Goal: Task Accomplishment & Management: Use online tool/utility

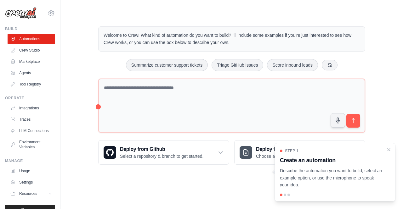
click at [170, 169] on div "Welcome to Crew! What kind of automation do you want to build? I'll include som…" at bounding box center [232, 95] width 282 height 159
click at [385, 150] on div "Step 1 Create an automation Describe the automation you want to build, select a…" at bounding box center [335, 168] width 110 height 40
click at [386, 150] on icon "Close walkthrough" at bounding box center [389, 150] width 6 height 6
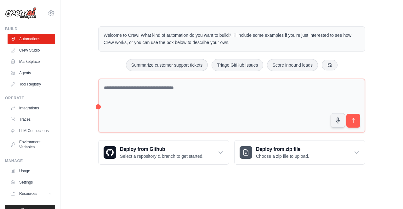
click at [386, 83] on div "Welcome to Crew! What kind of automation do you want to build? I'll include som…" at bounding box center [231, 95] width 322 height 159
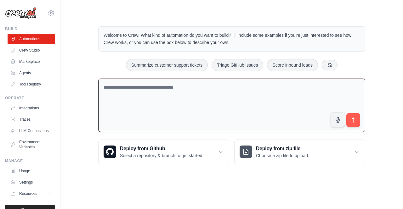
click at [115, 86] on textarea at bounding box center [231, 106] width 267 height 54
type textarea "*"
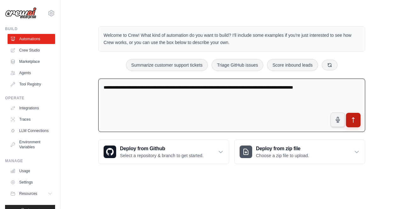
type textarea "**********"
click at [355, 115] on button "submit" at bounding box center [353, 120] width 14 height 14
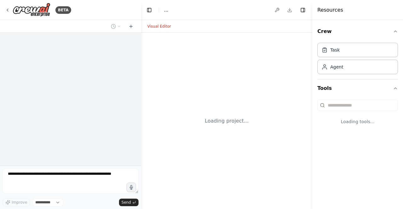
select select "****"
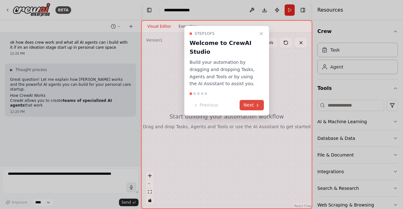
click at [254, 104] on button "Next" at bounding box center [251, 105] width 24 height 10
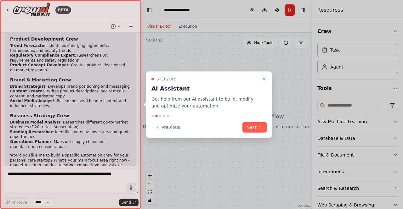
scroll to position [192, 0]
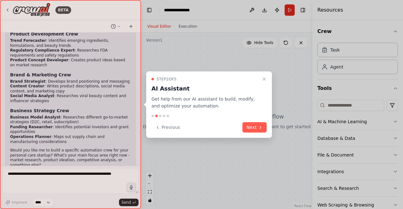
click at [64, 71] on div at bounding box center [70, 104] width 141 height 209
click at [75, 84] on div at bounding box center [70, 104] width 141 height 209
click at [252, 129] on button "Next" at bounding box center [254, 127] width 24 height 10
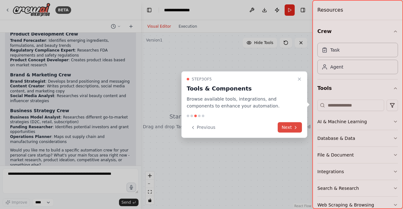
click at [287, 128] on button "Next" at bounding box center [289, 127] width 24 height 10
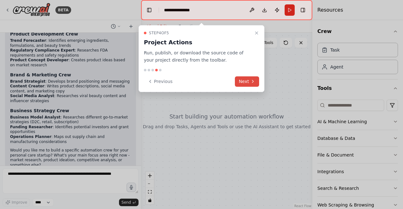
click at [247, 86] on button "Next" at bounding box center [247, 81] width 24 height 10
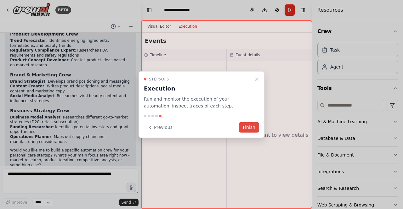
click at [253, 127] on button "Finish" at bounding box center [249, 127] width 20 height 10
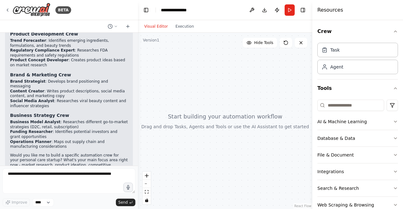
drag, startPoint x: 139, startPoint y: 119, endPoint x: 138, endPoint y: 86, distance: 32.7
click at [138, 86] on div "BETA ok how does crew work and what all AI agents can i build with it if im an …" at bounding box center [201, 104] width 403 height 209
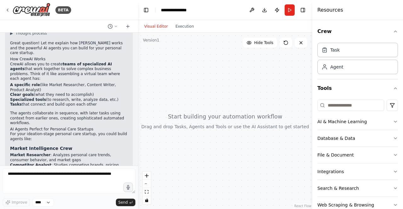
scroll to position [0, 0]
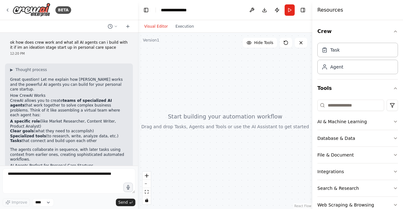
click at [63, 98] on strong "teams of specialized AI agents" at bounding box center [61, 102] width 102 height 9
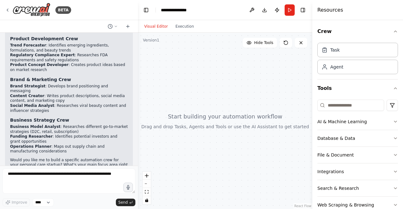
scroll to position [192, 0]
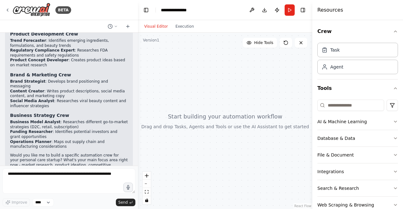
click at [135, 40] on div at bounding box center [136, 104] width 3 height 209
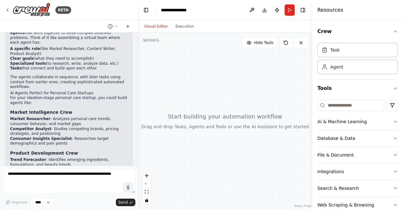
scroll to position [74, 0]
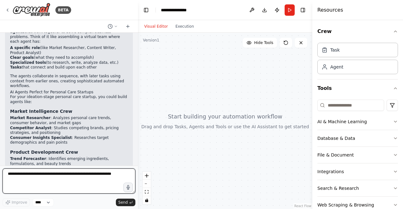
click at [54, 181] on textarea at bounding box center [69, 181] width 133 height 25
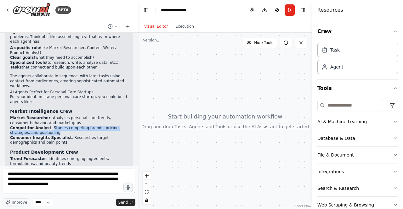
drag, startPoint x: 47, startPoint y: 112, endPoint x: 67, endPoint y: 116, distance: 21.1
click at [67, 126] on li "Competitor Analyst : Studies competing brands, pricing strategies, and position…" at bounding box center [69, 131] width 118 height 10
copy li "Studies competing brands, pricing strategies, and positioning"
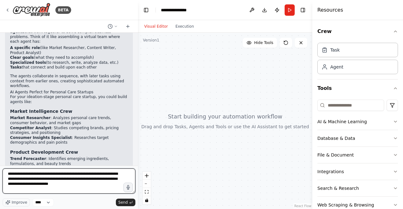
click at [71, 185] on textarea "**********" at bounding box center [69, 181] width 133 height 25
paste textarea "**********"
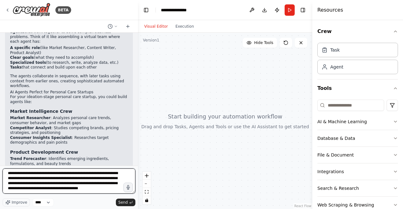
type textarea "**********"
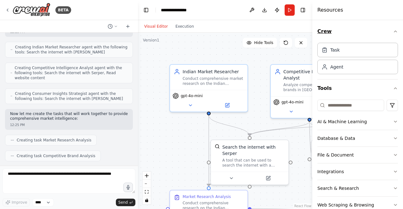
scroll to position [545, 0]
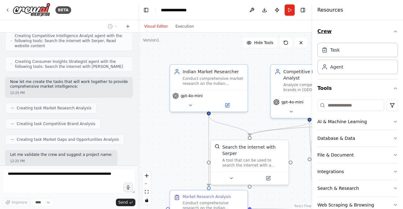
click at [392, 30] on icon "button" at bounding box center [394, 31] width 5 height 5
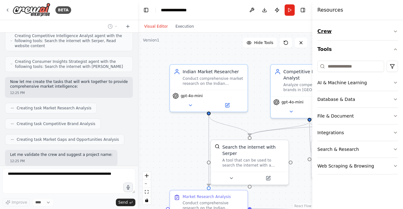
click at [391, 30] on button "Crew" at bounding box center [357, 32] width 81 height 18
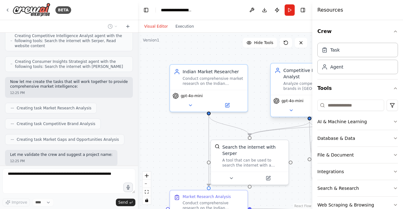
scroll to position [561, 0]
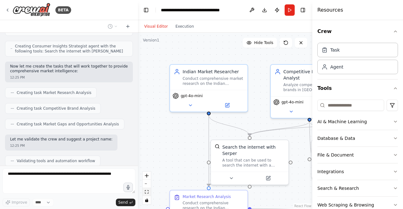
click at [147, 193] on icon "fit view" at bounding box center [147, 191] width 4 height 3
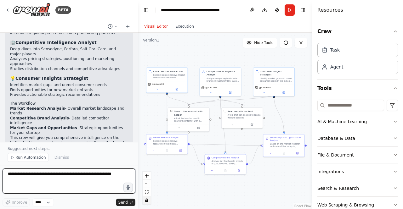
scroll to position [762, 0]
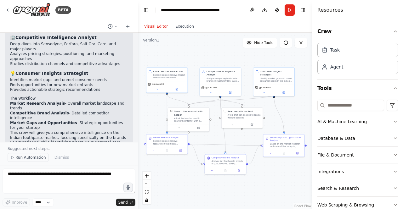
click at [31, 160] on span "Run Automation" at bounding box center [30, 157] width 31 height 5
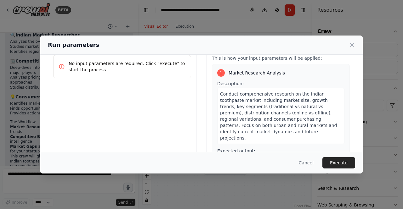
scroll to position [0, 0]
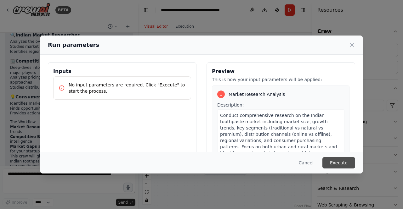
click at [339, 159] on button "Execute" at bounding box center [338, 162] width 33 height 11
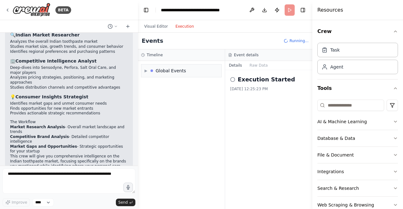
click at [180, 26] on button "Execution" at bounding box center [184, 27] width 26 height 8
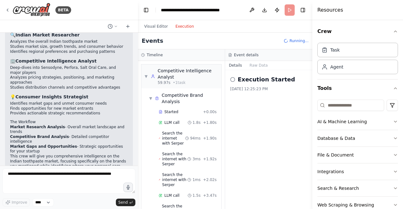
scroll to position [720, 0]
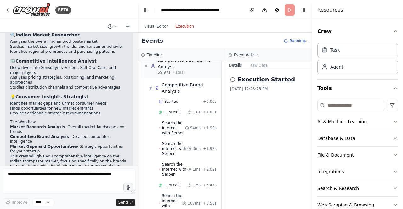
click at [136, 148] on div at bounding box center [136, 104] width 3 height 209
click at [135, 147] on div at bounding box center [136, 104] width 3 height 209
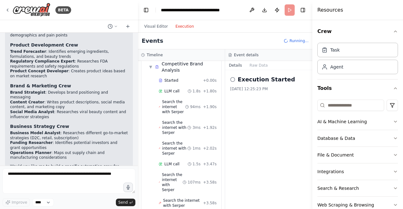
scroll to position [172, 0]
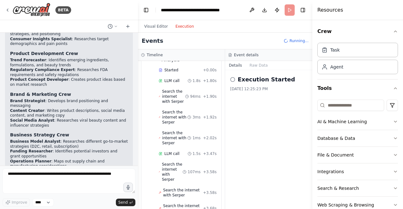
click at [136, 35] on div at bounding box center [136, 104] width 3 height 209
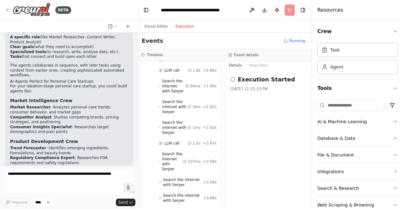
scroll to position [772, 0]
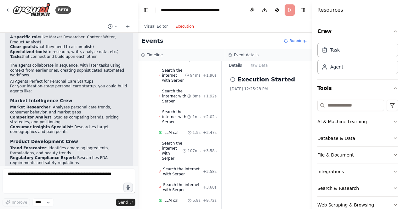
drag, startPoint x: 10, startPoint y: 86, endPoint x: 3, endPoint y: 82, distance: 7.9
click at [3, 82] on div "ok how does crew work and what all AI agents can i build with it if im an ideat…" at bounding box center [69, 99] width 138 height 133
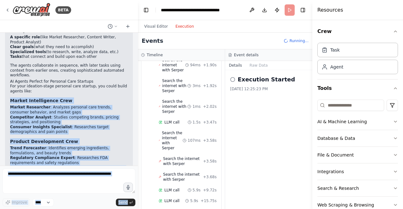
drag, startPoint x: 10, startPoint y: 85, endPoint x: 0, endPoint y: 79, distance: 11.8
click at [0, 79] on div "BETA ok how does crew work and what all AI agents can i build with it if im an …" at bounding box center [69, 104] width 138 height 209
click at [135, 164] on div at bounding box center [136, 104] width 3 height 209
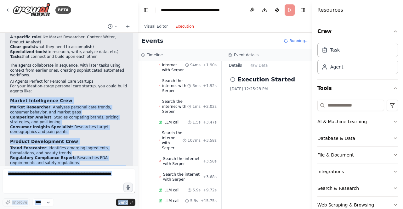
scroll to position [793, 0]
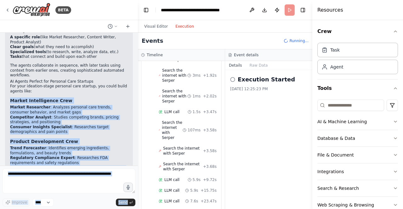
copy div "Market Intelligence Crew Market Researcher : Analyzes personal care trends, con…"
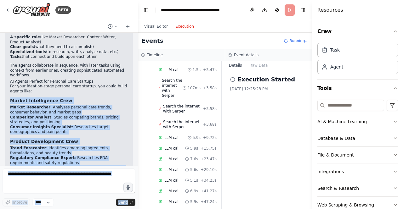
scroll to position [846, 0]
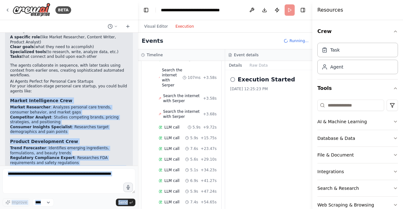
click at [136, 161] on div at bounding box center [136, 104] width 3 height 209
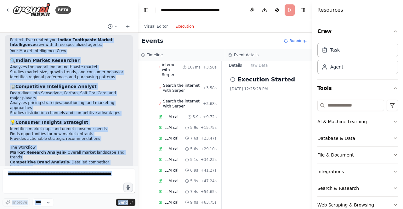
scroll to position [738, 0]
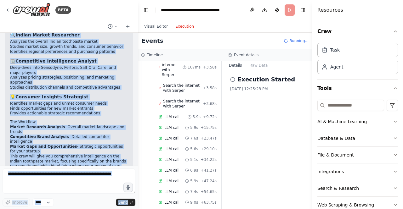
click at [94, 209] on div "12:26 PM" at bounding box center [69, 213] width 118 height 5
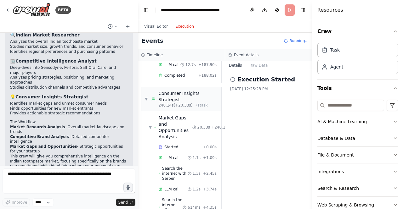
scroll to position [1188, 0]
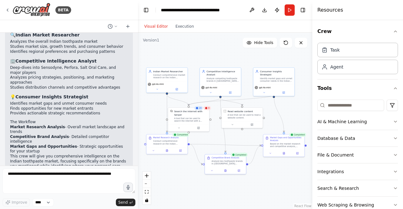
click at [157, 28] on button "Visual Editor" at bounding box center [155, 27] width 31 height 8
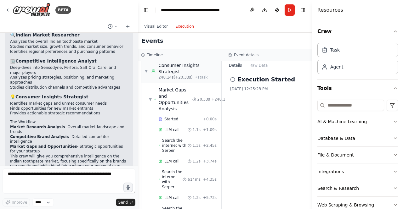
click at [182, 27] on button "Execution" at bounding box center [184, 27] width 26 height 8
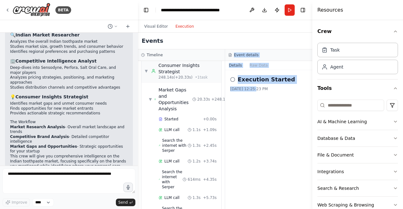
drag, startPoint x: 253, startPoint y: 164, endPoint x: 183, endPoint y: 224, distance: 91.7
click at [183, 209] on html "BETA ok how does crew work and what all AI agents can i build with it if im an …" at bounding box center [201, 104] width 403 height 209
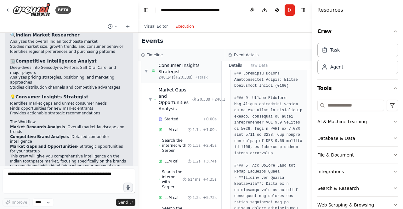
scroll to position [36, 0]
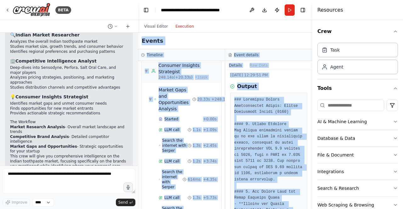
scroll to position [0, 0]
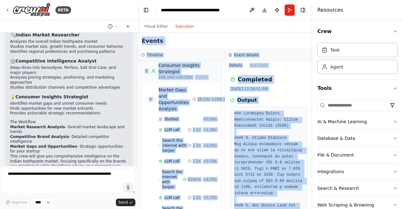
drag, startPoint x: 273, startPoint y: 190, endPoint x: 239, endPoint y: 32, distance: 161.1
click at [239, 32] on div "Visual Editor Execution Version 1 Hide Tools .deletable-edge-delete-btn { width…" at bounding box center [225, 114] width 174 height 189
copy div "Version 1 Hide Tools .deletable-edge-delete-btn { width: 20px; height: 20px; bo…"
click at [292, 76] on div "Completed" at bounding box center [268, 79] width 77 height 9
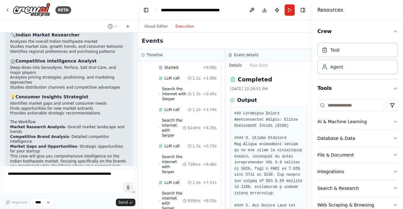
scroll to position [1245, 0]
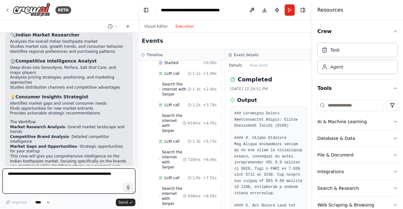
click at [45, 177] on textarea at bounding box center [69, 181] width 133 height 25
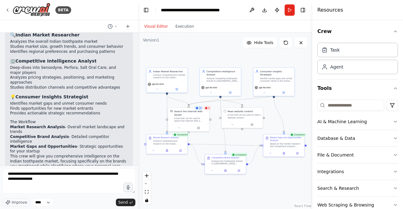
click at [161, 27] on button "Visual Editor" at bounding box center [155, 27] width 31 height 8
click at [392, 120] on icon "button" at bounding box center [394, 121] width 5 height 5
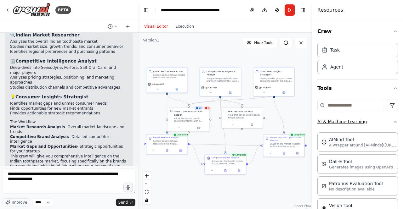
click at [392, 120] on icon "button" at bounding box center [394, 121] width 5 height 5
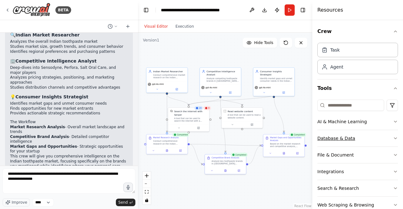
click at [392, 136] on icon "button" at bounding box center [394, 138] width 5 height 5
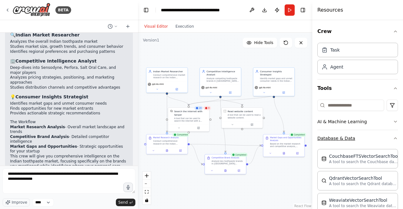
click at [392, 136] on icon "button" at bounding box center [394, 138] width 5 height 5
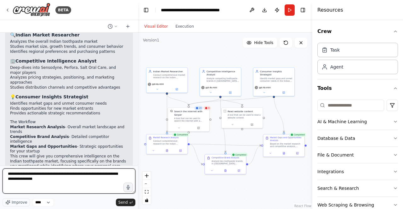
click at [74, 175] on textarea "**********" at bounding box center [69, 181] width 133 height 25
type textarea "**********"
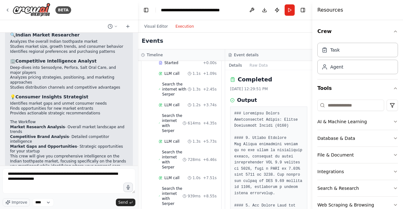
click at [182, 26] on button "Execution" at bounding box center [184, 27] width 26 height 8
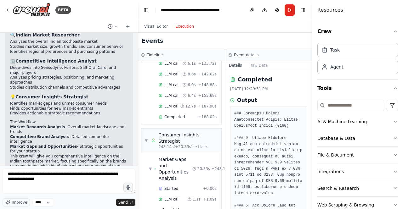
scroll to position [1119, 0]
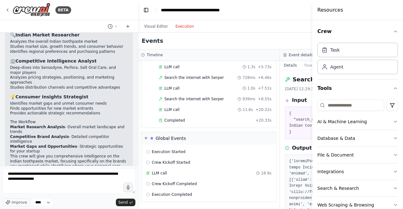
scroll to position [821, 0]
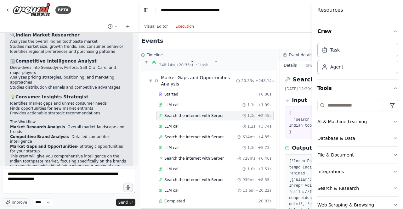
click at [299, 133] on pre "{ "search_query": "market gaps unmet consumer needs Indian toothpaste industry …" at bounding box center [351, 123] width 124 height 25
click at [148, 11] on button "Toggle Left Sidebar" at bounding box center [146, 10] width 9 height 9
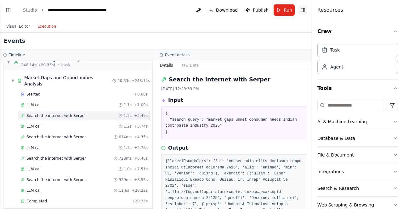
click at [304, 10] on button "Toggle Right Sidebar" at bounding box center [302, 10] width 9 height 9
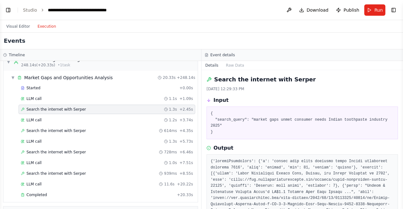
click at [265, 137] on div "Search the internet with [PERSON_NAME] [DATE] 12:29:33 PM Input { "search_query…" at bounding box center [301, 139] width 201 height 139
click at [401, 109] on button "Toggle Sidebar" at bounding box center [402, 104] width 5 height 209
drag, startPoint x: 401, startPoint y: 122, endPoint x: 402, endPoint y: 140, distance: 18.3
click at [402, 140] on button "Toggle Sidebar" at bounding box center [402, 104] width 5 height 209
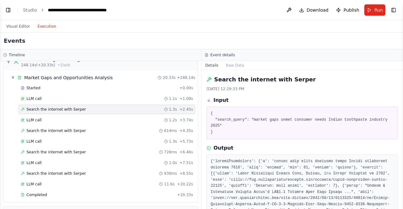
click at [401, 208] on button "Toggle Sidebar" at bounding box center [402, 104] width 5 height 209
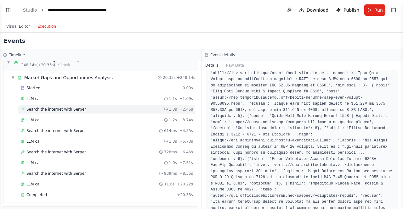
scroll to position [228, 0]
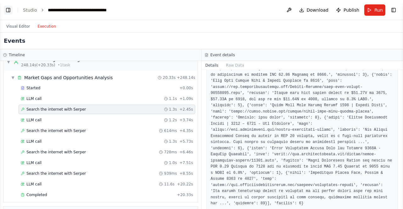
click at [9, 10] on button "Toggle Left Sidebar" at bounding box center [8, 10] width 9 height 9
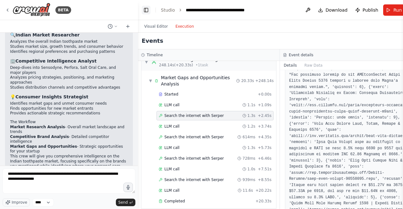
scroll to position [234, 0]
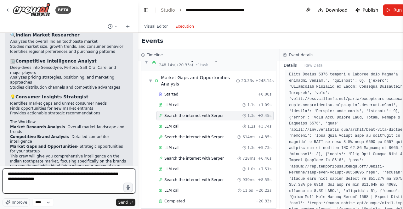
drag, startPoint x: 50, startPoint y: 182, endPoint x: 0, endPoint y: 168, distance: 52.4
click at [0, 168] on div "BETA ok how does crew work and what all AI agents can i build with it if im an …" at bounding box center [69, 104] width 138 height 209
click at [25, 176] on textarea at bounding box center [69, 181] width 133 height 25
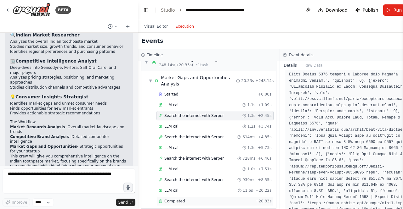
click at [168, 199] on span "Completed" at bounding box center [174, 201] width 20 height 5
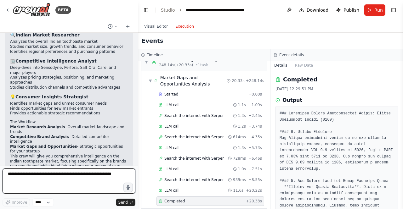
click at [60, 175] on textarea at bounding box center [69, 181] width 133 height 25
type textarea "**********"
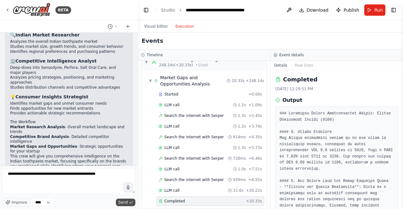
click at [128, 202] on button "Send" at bounding box center [125, 203] width 19 height 8
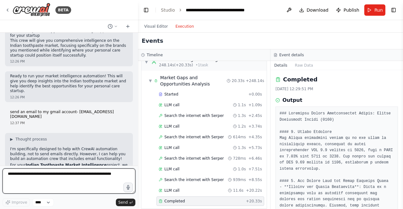
scroll to position [859, 0]
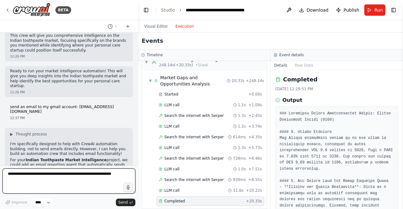
click at [42, 174] on textarea at bounding box center [69, 181] width 133 height 25
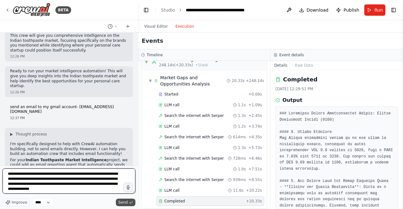
type textarea "**********"
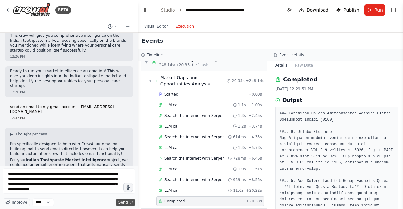
click at [123, 203] on span "Send" at bounding box center [122, 202] width 9 height 5
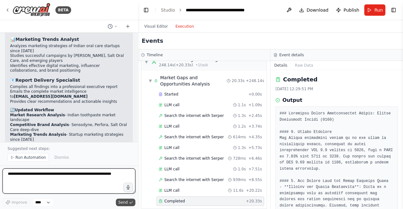
scroll to position [1442, 0]
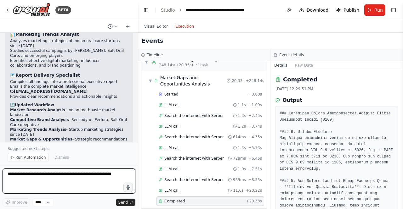
click at [135, 133] on div at bounding box center [136, 104] width 3 height 209
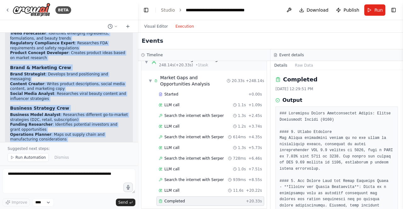
scroll to position [228, 0]
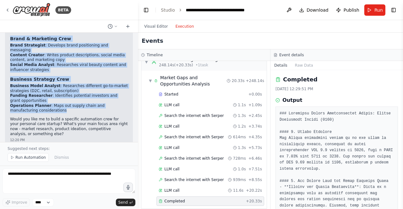
drag, startPoint x: 11, startPoint y: 59, endPoint x: 92, endPoint y: 90, distance: 86.6
copy div "Competitor Analyst : Studies competing brands, pricing strategies, and position…"
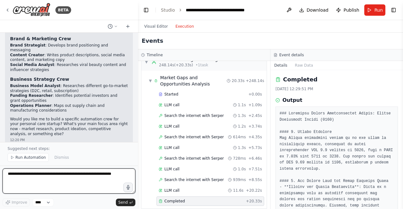
click at [47, 176] on textarea at bounding box center [69, 181] width 133 height 25
paste textarea "**********"
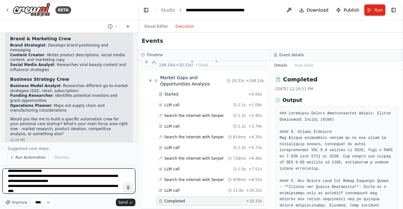
scroll to position [93, 0]
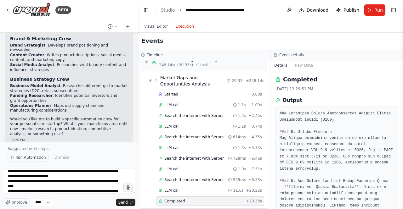
click at [21, 160] on span "Run Automation" at bounding box center [30, 157] width 31 height 5
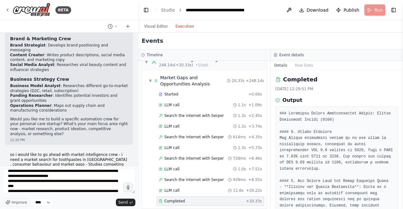
click at [182, 25] on button "Execution" at bounding box center [184, 27] width 26 height 8
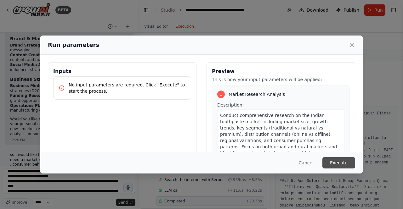
click at [337, 159] on button "Execute" at bounding box center [338, 162] width 33 height 11
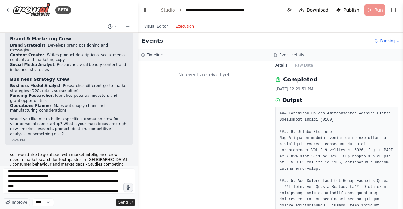
scroll to position [0, 0]
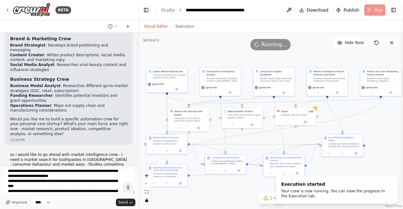
click at [153, 25] on button "Visual Editor" at bounding box center [155, 27] width 31 height 8
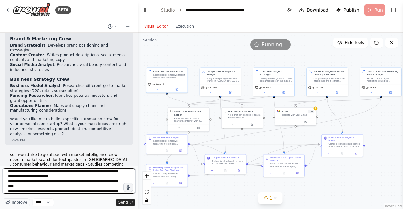
click at [55, 185] on textarea "**********" at bounding box center [69, 181] width 133 height 25
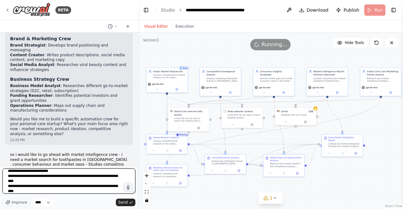
scroll to position [103, 0]
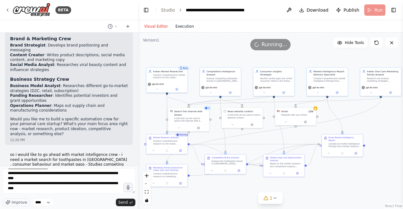
click at [181, 27] on button "Execution" at bounding box center [184, 27] width 26 height 8
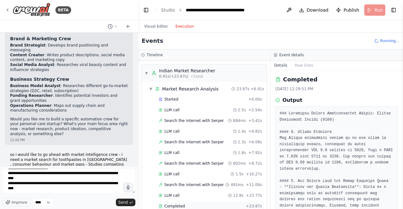
click at [170, 204] on span "Completed" at bounding box center [174, 206] width 20 height 5
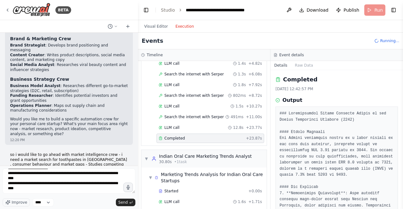
scroll to position [0, 0]
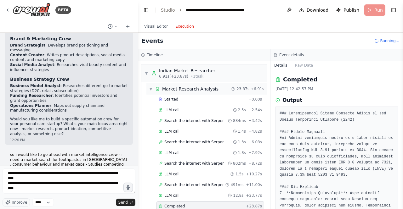
click at [151, 89] on span "▼" at bounding box center [151, 88] width 4 height 5
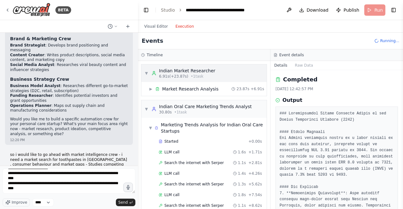
click at [146, 73] on span "▼" at bounding box center [146, 73] width 4 height 5
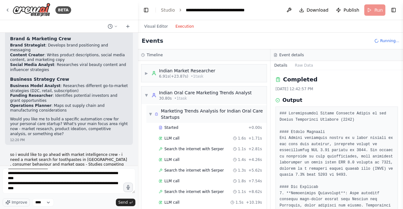
click at [150, 113] on span "▼" at bounding box center [150, 114] width 3 height 5
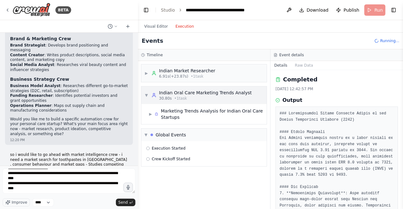
click at [147, 92] on div "▼ Indian Oral Care Marketing Trends Analyst 30.80s • 1 task" at bounding box center [197, 95] width 107 height 11
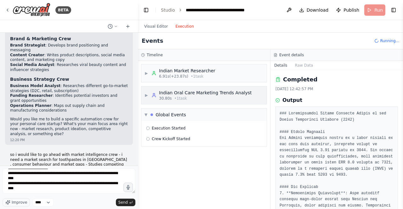
click at [147, 95] on span "▶" at bounding box center [146, 95] width 4 height 5
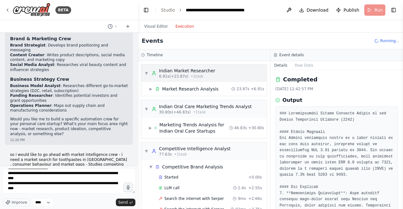
click at [200, 77] on div "6.91s (+23.87s) • 1 task" at bounding box center [187, 76] width 56 height 5
click at [185, 76] on div "6.91s (+23.87s) • 1 task" at bounding box center [187, 76] width 56 height 5
click at [151, 89] on span "▶" at bounding box center [151, 88] width 4 height 5
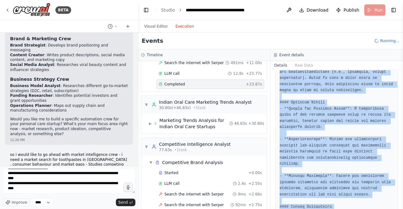
scroll to position [534, 0]
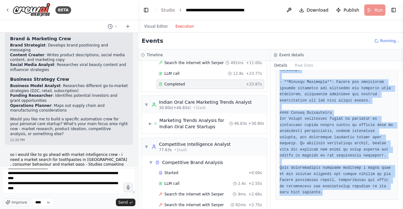
drag, startPoint x: 278, startPoint y: 112, endPoint x: 337, endPoint y: 213, distance: 116.3
click at [337, 209] on html "BETA ok how does crew work and what all AI agents can i build with it if im an …" at bounding box center [201, 104] width 403 height 209
copy pre "### Comprehensive Market Research Report on the Indian Toothpaste Industry (202…"
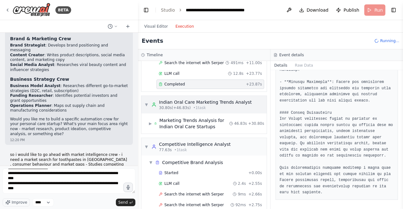
click at [196, 99] on div "Indian Oral Care Marketing Trends Analyst" at bounding box center [205, 102] width 93 height 6
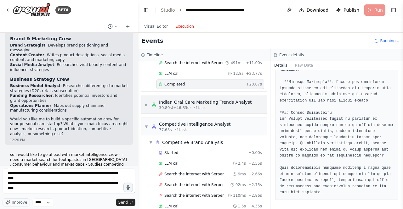
click at [146, 102] on span "▶" at bounding box center [146, 104] width 4 height 5
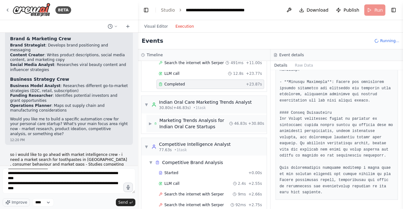
click at [151, 122] on span "▶" at bounding box center [150, 123] width 3 height 5
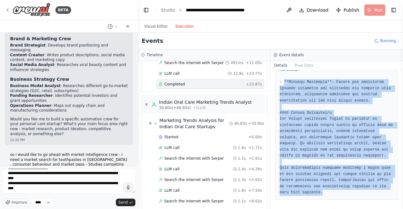
drag, startPoint x: 284, startPoint y: 81, endPoint x: 347, endPoint y: 223, distance: 155.4
click at [347, 209] on html "BETA ok how does crew work and what all AI agents can i build with it if im an …" at bounding box center [201, 104] width 403 height 209
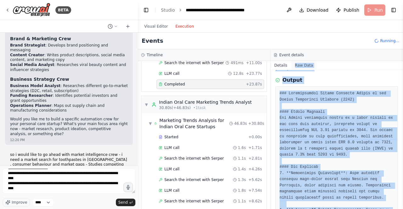
scroll to position [0, 0]
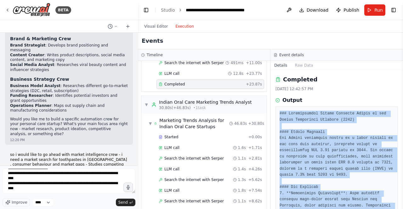
drag, startPoint x: 310, startPoint y: 190, endPoint x: 275, endPoint y: 114, distance: 83.3
copy pre "### Comprehensive Market Research Report on the Indian Toothpaste Industry (202…"
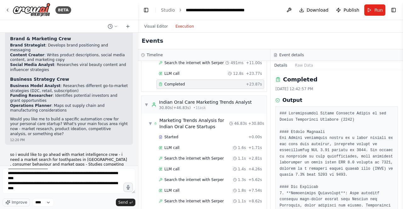
click at [344, 90] on div "[DATE] 12:42:57 PM" at bounding box center [336, 88] width 122 height 5
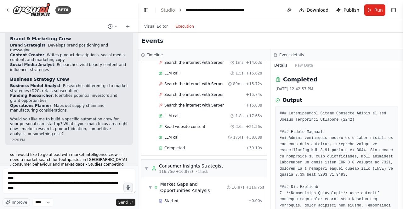
scroll to position [803, 0]
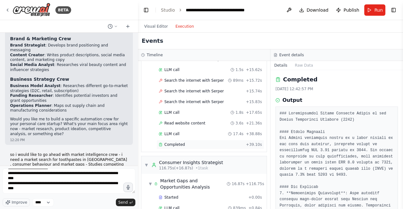
click at [175, 142] on span "Completed" at bounding box center [174, 144] width 20 height 5
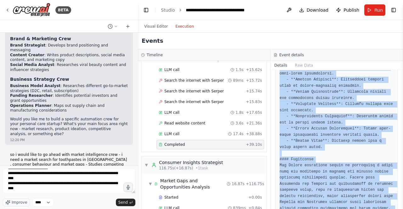
scroll to position [706, 0]
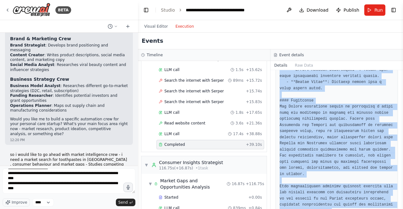
drag, startPoint x: 278, startPoint y: 110, endPoint x: 370, endPoint y: 190, distance: 121.5
copy pre "### Comprehensive Competitive Analysis Report on the Indian Toothpaste Market (…"
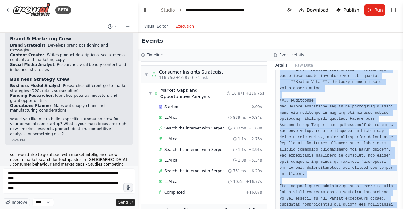
scroll to position [918, 0]
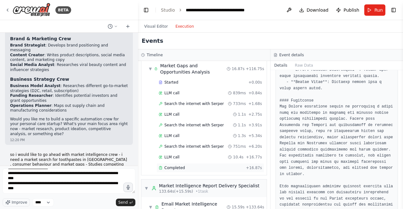
click at [177, 165] on span "Completed" at bounding box center [174, 167] width 20 height 5
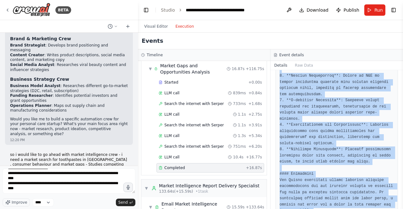
drag, startPoint x: 280, startPoint y: 112, endPoint x: 347, endPoint y: 220, distance: 127.1
click at [347, 209] on html "BETA ok how does crew work and what all AI agents can i build with it if im an …" at bounding box center [201, 104] width 403 height 209
copy pre "### Strategic Market Opportunities Report: Indian Toothpaste Market (2025) ####…"
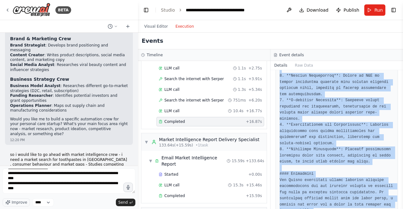
scroll to position [968, 0]
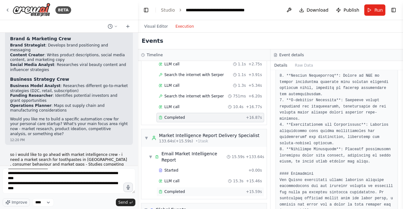
click at [171, 187] on div "Completed + 15.59s" at bounding box center [210, 191] width 108 height 9
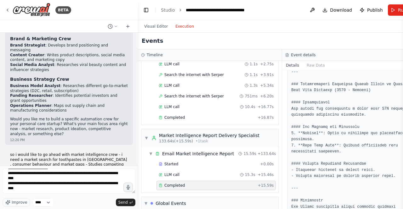
scroll to position [712, 0]
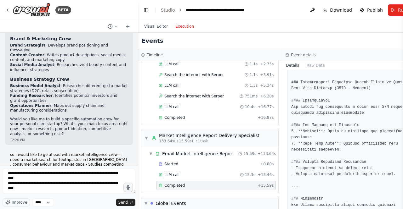
click at [147, 11] on button "Toggle Left Sidebar" at bounding box center [146, 10] width 9 height 9
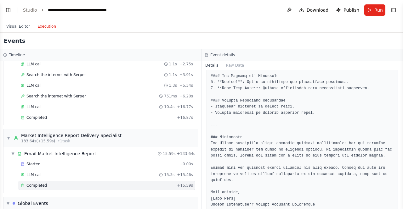
scroll to position [989, 0]
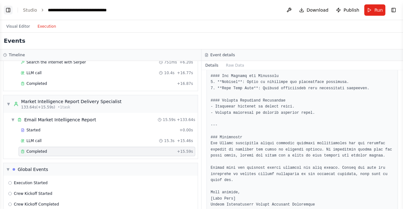
click at [8, 11] on button "Toggle Left Sidebar" at bounding box center [8, 10] width 9 height 9
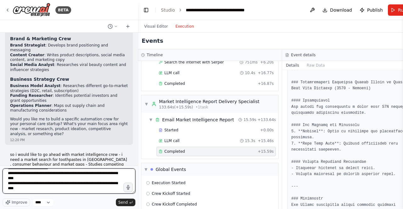
click at [42, 194] on textarea "**********" at bounding box center [69, 181] width 133 height 25
click at [122, 173] on textarea "**********" at bounding box center [69, 181] width 133 height 25
click at [40, 187] on textarea "**********" at bounding box center [69, 181] width 133 height 25
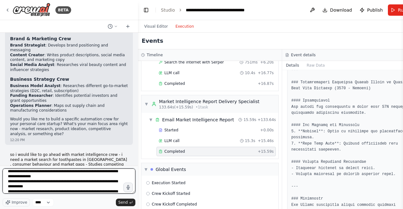
scroll to position [3, 0]
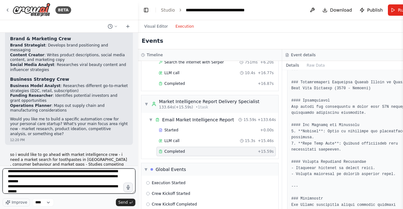
type textarea "**********"
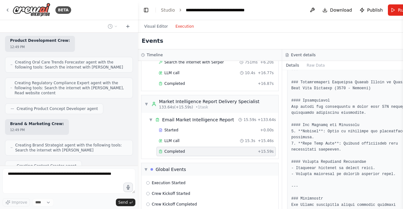
scroll to position [1930, 0]
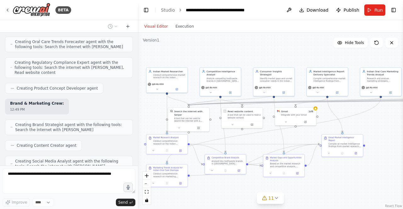
click at [152, 25] on button "Visual Editor" at bounding box center [155, 27] width 31 height 8
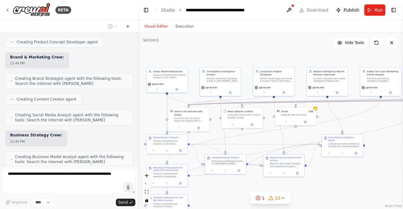
scroll to position [1971, 0]
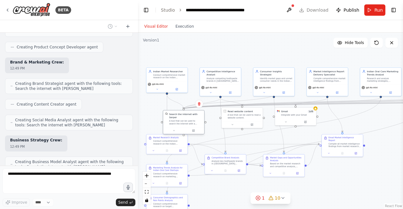
drag, startPoint x: 198, startPoint y: 120, endPoint x: 195, endPoint y: 122, distance: 3.6
click at [195, 122] on div "Search the internet with Serper A tool that can be used to search the internet …" at bounding box center [183, 118] width 41 height 17
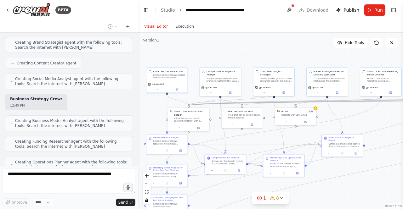
scroll to position [2028, 0]
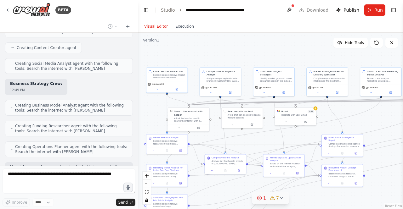
click at [281, 198] on icon at bounding box center [281, 198] width 5 height 5
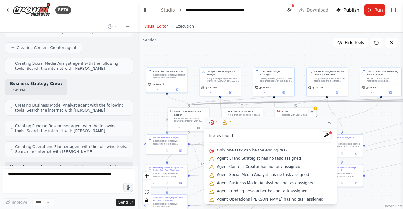
click at [392, 119] on div ".deletable-edge-delete-btn { width: 20px; height: 20px; border: 0px solid #ffff…" at bounding box center [270, 121] width 265 height 176
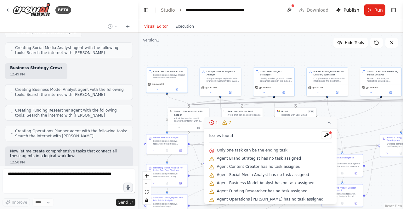
click at [329, 124] on icon at bounding box center [328, 122] width 5 height 5
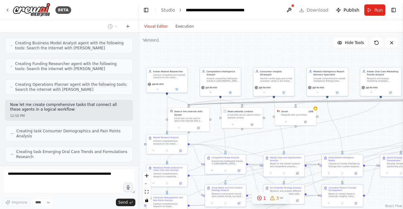
scroll to position [2106, 0]
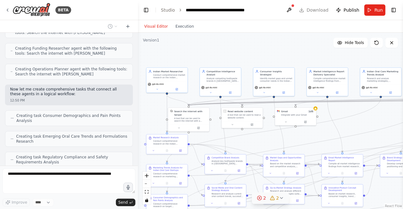
click at [316, 110] on div ".deletable-edge-delete-btn { width: 20px; height: 20px; border: 0px solid #ffff…" at bounding box center [270, 121] width 265 height 176
click at [287, 123] on div at bounding box center [295, 121] width 41 height 7
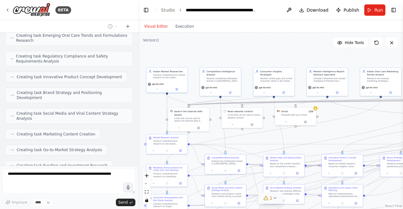
scroll to position [2243, 0]
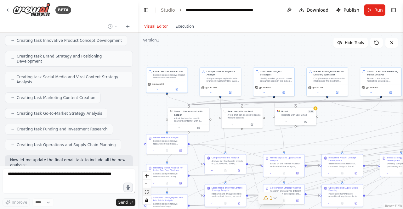
click at [148, 192] on icon "fit view" at bounding box center [147, 191] width 4 height 3
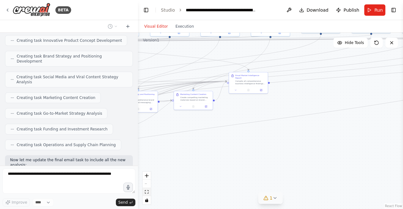
click at [148, 194] on button "fit view" at bounding box center [146, 192] width 8 height 8
click at [147, 201] on icon "toggle interactivity" at bounding box center [146, 200] width 3 height 4
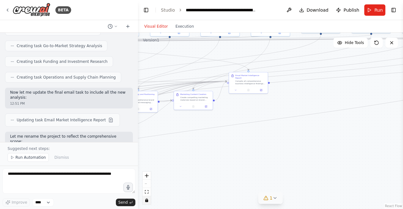
click at [147, 200] on icon "toggle interactivity" at bounding box center [146, 200] width 3 height 4
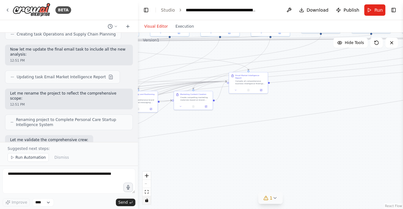
click at [146, 183] on div "React Flow controls" at bounding box center [146, 188] width 8 height 33
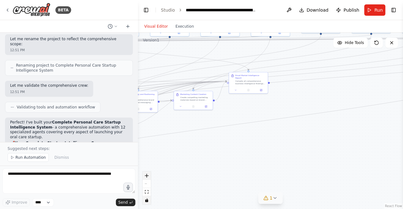
click at [146, 178] on button "zoom in" at bounding box center [146, 176] width 8 height 8
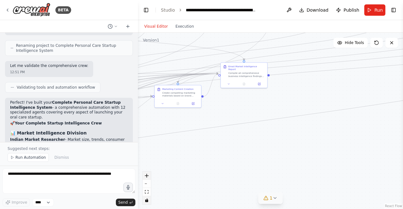
click at [146, 178] on button "zoom in" at bounding box center [146, 176] width 8 height 8
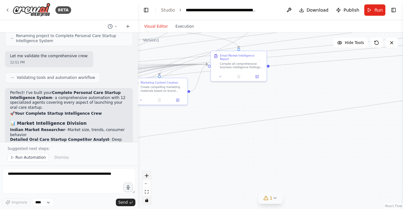
click at [146, 178] on button "zoom in" at bounding box center [146, 176] width 8 height 8
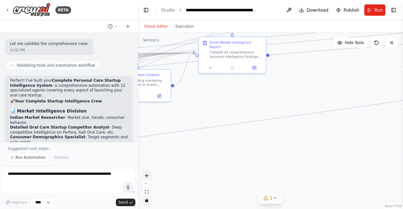
click at [146, 178] on button "zoom in" at bounding box center [146, 176] width 8 height 8
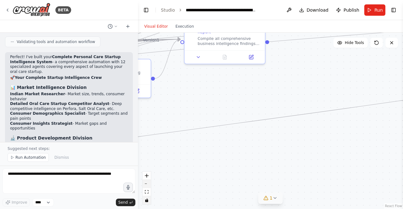
click at [146, 183] on button "zoom out" at bounding box center [146, 184] width 8 height 8
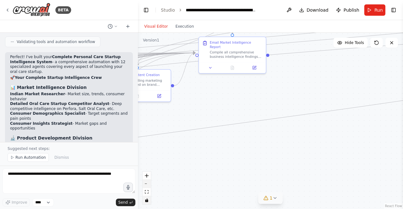
click at [146, 183] on button "zoom out" at bounding box center [146, 184] width 8 height 8
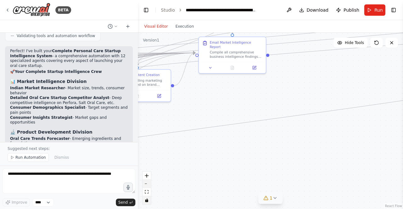
click at [146, 183] on button "zoom out" at bounding box center [146, 184] width 8 height 8
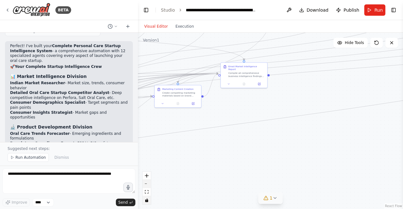
click at [146, 183] on button "zoom out" at bounding box center [146, 184] width 8 height 8
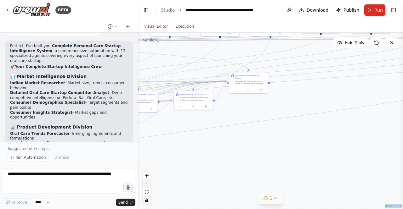
click at [146, 183] on div "React Flow controls" at bounding box center [146, 188] width 8 height 33
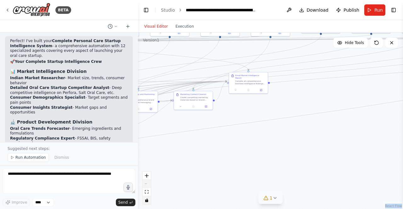
click at [146, 183] on div "React Flow controls" at bounding box center [146, 188] width 8 height 33
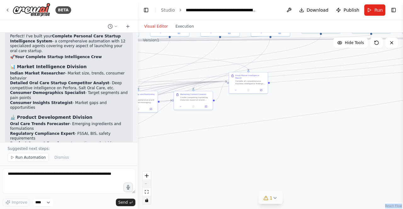
click at [146, 183] on div "React Flow controls" at bounding box center [146, 188] width 8 height 33
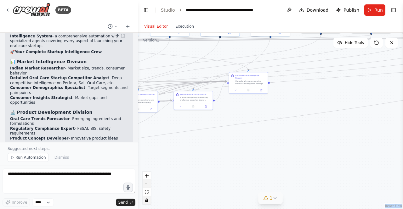
click at [146, 183] on div "React Flow controls" at bounding box center [146, 188] width 8 height 33
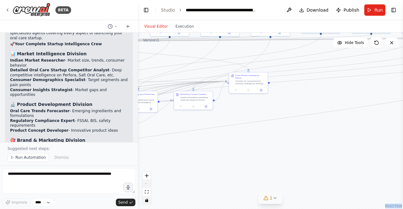
click at [146, 183] on div "React Flow controls" at bounding box center [146, 188] width 8 height 33
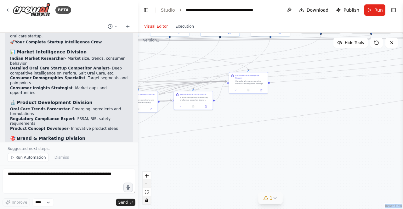
click at [146, 183] on div "React Flow controls" at bounding box center [146, 188] width 8 height 33
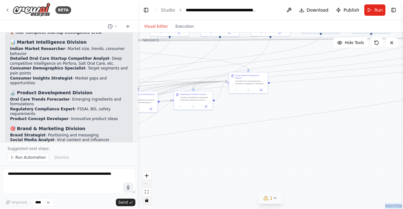
click at [146, 183] on div "React Flow controls" at bounding box center [146, 188] width 8 height 33
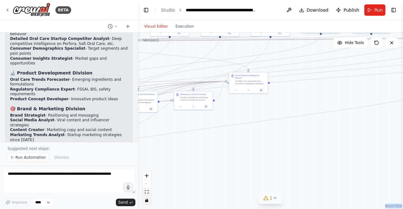
drag, startPoint x: 146, startPoint y: 183, endPoint x: 147, endPoint y: 192, distance: 8.9
click at [147, 192] on div "React Flow controls" at bounding box center [146, 188] width 8 height 33
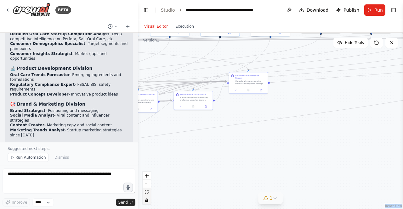
click at [147, 192] on icon "fit view" at bounding box center [147, 191] width 4 height 3
click at [290, 142] on div ".deletable-edge-delete-btn { width: 20px; height: 20px; border: 0px solid #ffff…" at bounding box center [270, 121] width 265 height 176
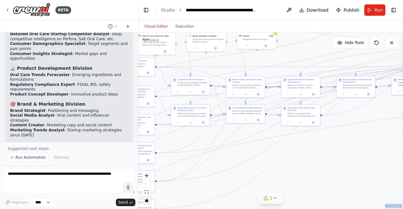
drag, startPoint x: 185, startPoint y: 119, endPoint x: 402, endPoint y: 104, distance: 217.8
click at [402, 104] on div "BETA ok how does crew work and what all AI agents can i build with it if im an …" at bounding box center [201, 104] width 403 height 209
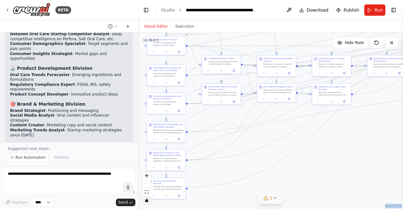
drag, startPoint x: 192, startPoint y: 146, endPoint x: 223, endPoint y: 125, distance: 37.3
click at [223, 125] on div ".deletable-edge-delete-btn { width: 20px; height: 20px; border: 0px solid #ffff…" at bounding box center [270, 121] width 265 height 176
click at [23, 158] on span "Run Automation" at bounding box center [30, 157] width 31 height 5
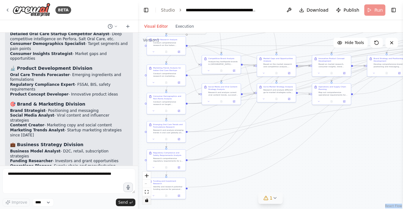
scroll to position [2520, 0]
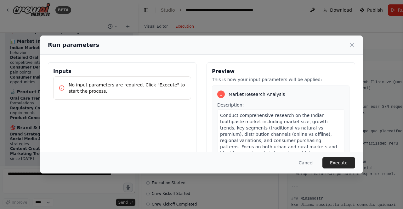
click at [180, 25] on body "BETA ok how does crew work and what all AI agents can i build with it if im an …" at bounding box center [201, 104] width 403 height 209
click at [342, 162] on button "Execute" at bounding box center [338, 162] width 33 height 11
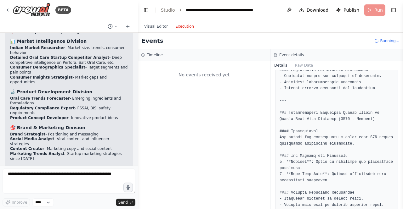
scroll to position [0, 0]
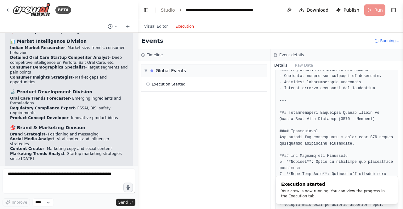
drag, startPoint x: 401, startPoint y: 172, endPoint x: 396, endPoint y: 137, distance: 35.3
click at [396, 137] on div "BETA ok how does crew work and what all AI agents can i build with it if im an …" at bounding box center [201, 104] width 403 height 209
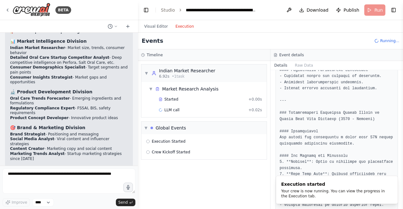
drag, startPoint x: 402, startPoint y: 172, endPoint x: 402, endPoint y: 126, distance: 45.6
click at [402, 126] on div "BETA ok how does crew work and what all AI agents can i build with it if im an …" at bounding box center [201, 104] width 403 height 209
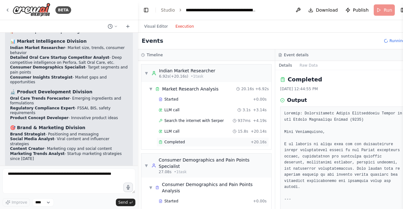
click at [176, 140] on span "Completed" at bounding box center [174, 142] width 20 height 5
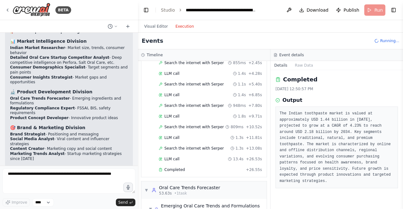
scroll to position [164, 0]
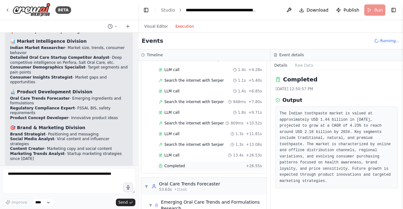
click at [172, 164] on span "Completed" at bounding box center [174, 166] width 20 height 5
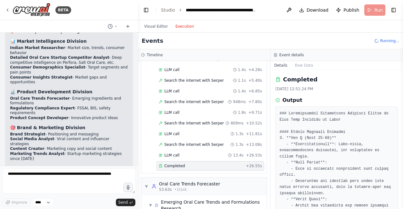
drag, startPoint x: 400, startPoint y: 96, endPoint x: 402, endPoint y: 117, distance: 20.5
click at [402, 117] on button "Toggle Sidebar" at bounding box center [402, 104] width 5 height 209
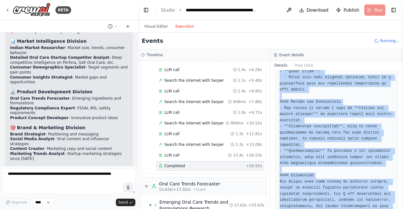
scroll to position [608, 0]
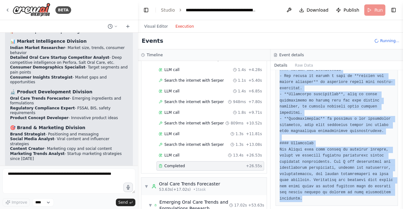
drag, startPoint x: 279, startPoint y: 113, endPoint x: 372, endPoint y: 199, distance: 126.6
click at [372, 199] on div "Completed [DATE] 12:51:24 PM Output" at bounding box center [336, 139] width 132 height 139
copy pre "### Comprehensive Demographic Analysis Report on Oral Care Products in [GEOGRAP…"
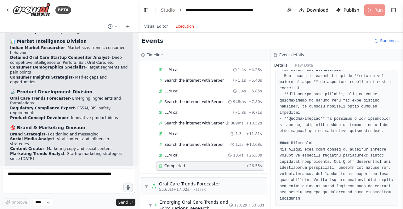
click at [402, 72] on button "Toggle Sidebar" at bounding box center [402, 104] width 5 height 209
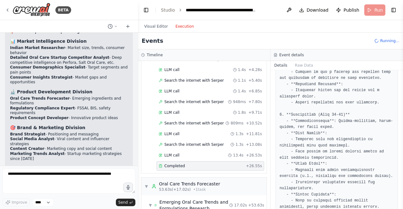
scroll to position [168, 0]
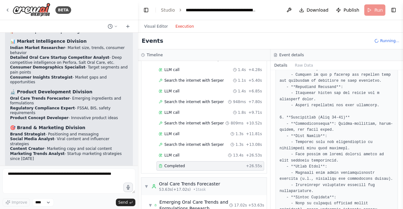
click at [400, 206] on button "Toggle Sidebar" at bounding box center [402, 104] width 5 height 209
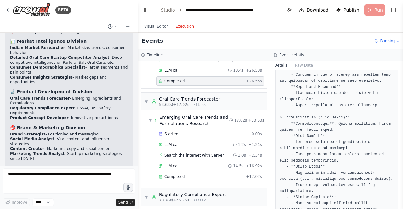
scroll to position [251, 0]
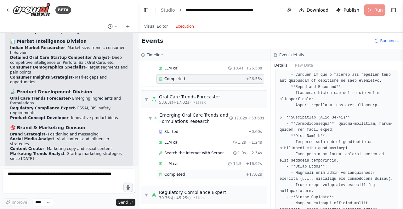
click at [168, 172] on span "Completed" at bounding box center [174, 174] width 20 height 5
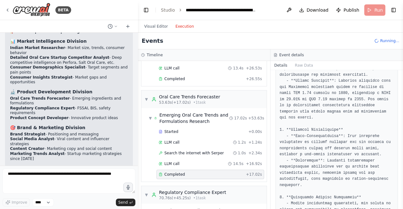
click at [168, 172] on span "Completed" at bounding box center [174, 174] width 20 height 5
click at [171, 172] on span "Completed" at bounding box center [174, 174] width 20 height 5
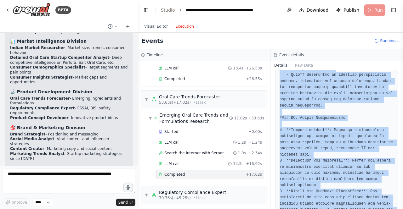
scroll to position [657, 0]
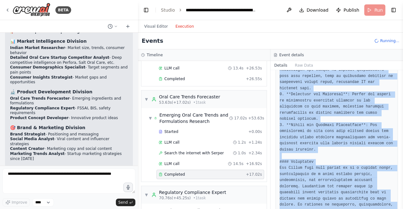
drag, startPoint x: 280, startPoint y: 112, endPoint x: 377, endPoint y: 193, distance: 126.8
copy pre "### Comprehensive Trends Report on Oral Care Innovations and Market Adaptation …"
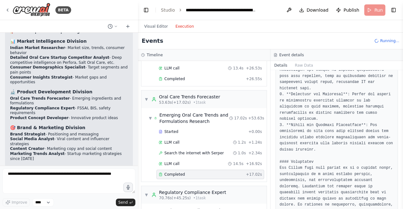
click at [400, 72] on button "Toggle Sidebar" at bounding box center [402, 104] width 5 height 209
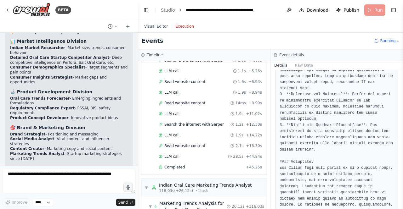
scroll to position [447, 0]
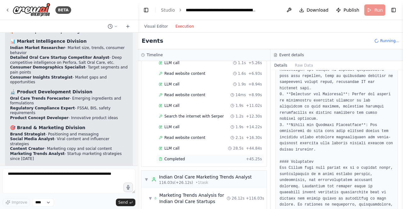
click at [177, 157] on span "Completed" at bounding box center [174, 159] width 20 height 5
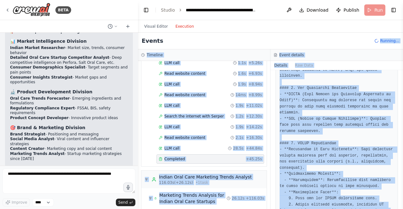
scroll to position [0, 0]
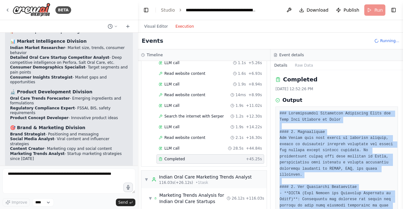
drag, startPoint x: 296, startPoint y: 192, endPoint x: 274, endPoint y: 115, distance: 80.3
click at [274, 115] on div "Completed [DATE] 12:52:26 PM Output" at bounding box center [336, 139] width 132 height 139
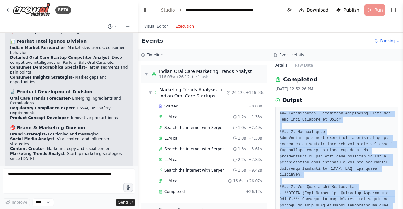
scroll to position [556, 0]
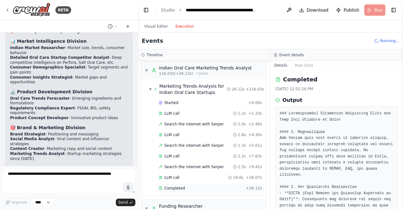
click at [179, 186] on span "Completed" at bounding box center [174, 188] width 20 height 5
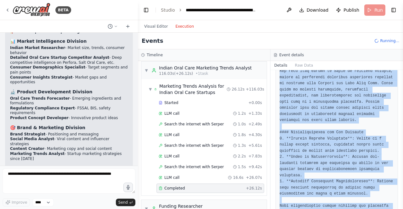
scroll to position [669, 0]
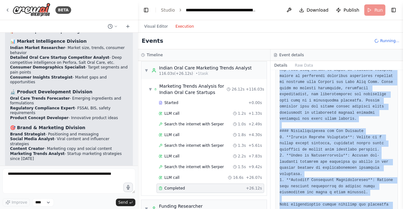
drag, startPoint x: 279, startPoint y: 114, endPoint x: 386, endPoint y: 198, distance: 135.7
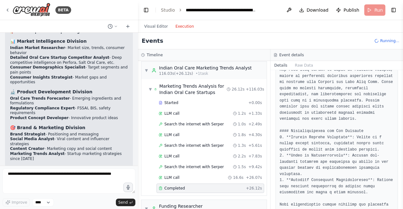
click at [400, 72] on button "Toggle Sidebar" at bounding box center [402, 104] width 5 height 209
drag, startPoint x: 396, startPoint y: 186, endPoint x: 395, endPoint y: 167, distance: 18.6
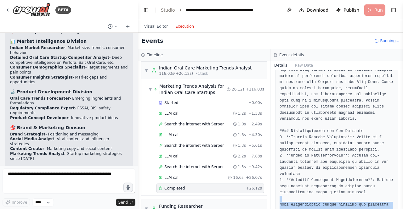
click at [395, 167] on div "Completed [DATE] 12:52:52 PM Output" at bounding box center [336, 139] width 132 height 139
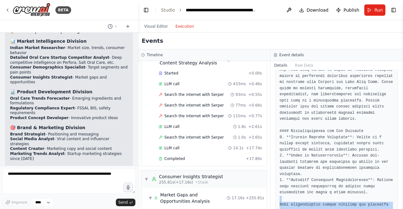
scroll to position [1700, 0]
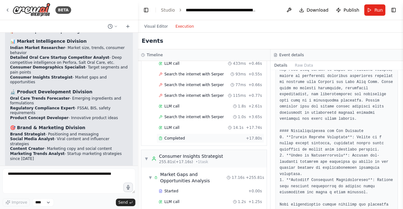
click at [174, 136] on span "Completed" at bounding box center [174, 138] width 20 height 5
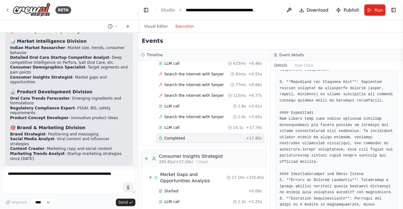
drag, startPoint x: 401, startPoint y: 179, endPoint x: 393, endPoint y: 152, distance: 27.9
click at [393, 152] on div "BETA ok how does crew work and what all AI agents can i build with it if im an …" at bounding box center [201, 104] width 403 height 209
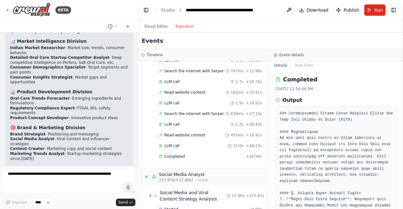
scroll to position [1539, 0]
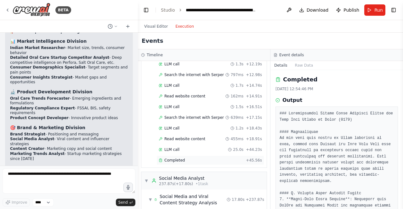
click at [172, 158] on span "Completed" at bounding box center [174, 160] width 20 height 5
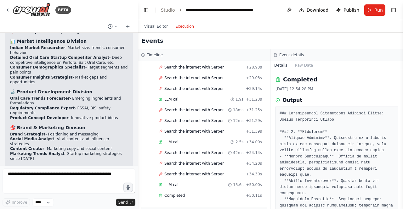
scroll to position [1253, 0]
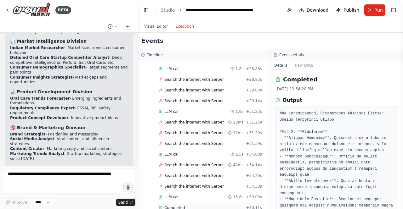
click at [174, 205] on span "Completed" at bounding box center [174, 207] width 20 height 5
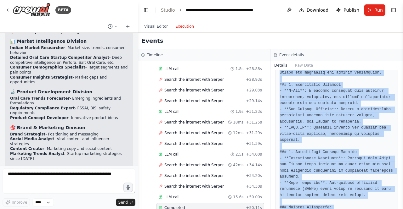
scroll to position [338, 0]
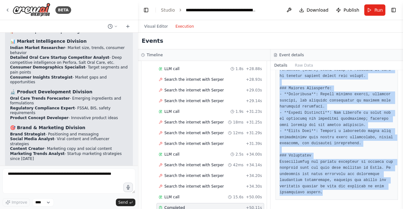
drag, startPoint x: 280, startPoint y: 113, endPoint x: 356, endPoint y: 224, distance: 134.6
click at [356, 209] on html "BETA ok how does crew work and what all AI agents can i build with it if im an …" at bounding box center [201, 104] width 403 height 209
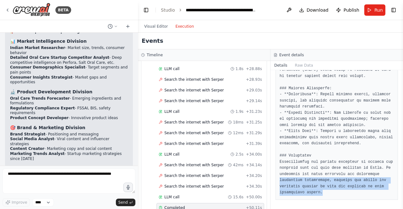
drag, startPoint x: 397, startPoint y: 190, endPoint x: 396, endPoint y: 173, distance: 17.0
click at [396, 173] on div "Completed [DATE] 12:53:42 PM Output" at bounding box center [336, 139] width 132 height 139
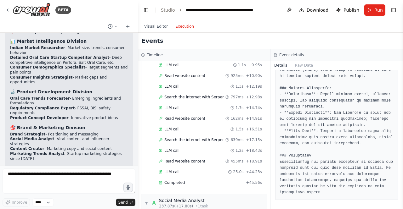
scroll to position [1529, 0]
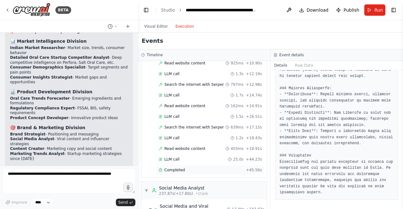
click at [171, 165] on div "Completed + 45.56s" at bounding box center [210, 169] width 108 height 9
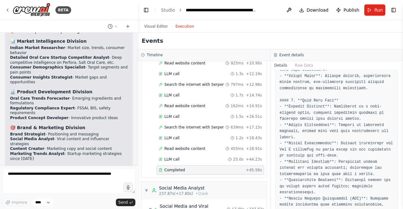
click at [171, 165] on div "Completed + 45.56s" at bounding box center [210, 169] width 108 height 9
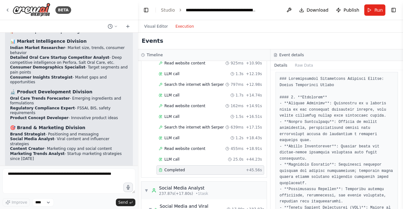
scroll to position [33, 0]
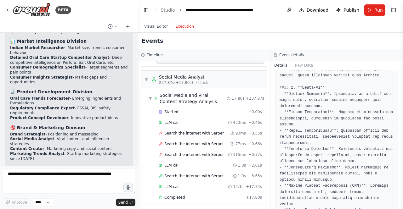
scroll to position [1643, 0]
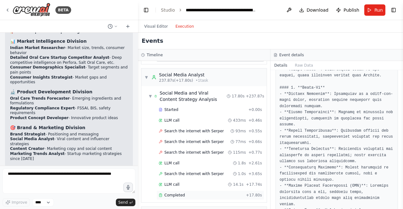
click at [175, 193] on span "Completed" at bounding box center [174, 195] width 20 height 5
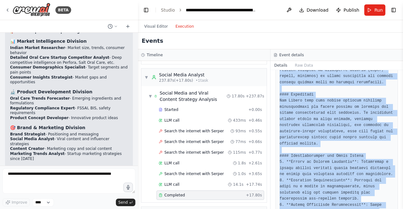
scroll to position [718, 0]
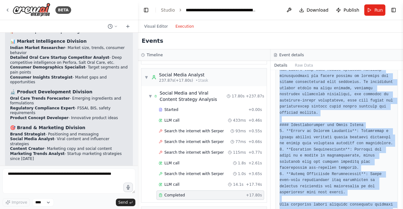
drag, startPoint x: 280, startPoint y: 115, endPoint x: 392, endPoint y: 196, distance: 138.6
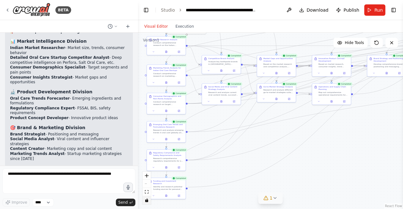
click at [148, 27] on button "Visual Editor" at bounding box center [155, 27] width 31 height 8
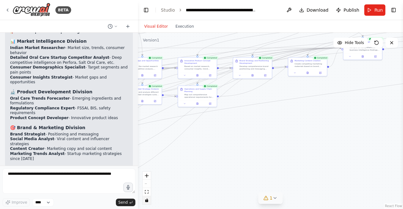
drag, startPoint x: 316, startPoint y: 146, endPoint x: 182, endPoint y: 148, distance: 134.0
click at [182, 148] on div ".deletable-edge-delete-btn { width: 20px; height: 20px; border: 0px solid #ffff…" at bounding box center [270, 121] width 265 height 176
click at [276, 202] on button "1" at bounding box center [270, 198] width 24 height 12
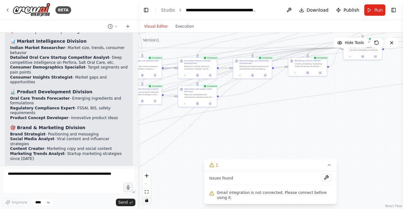
click at [308, 124] on div ".deletable-edge-delete-btn { width: 20px; height: 20px; border: 0px solid #ffff…" at bounding box center [270, 121] width 265 height 176
click at [327, 168] on icon at bounding box center [328, 165] width 5 height 5
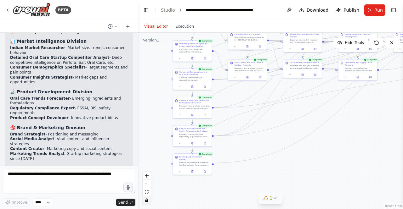
drag, startPoint x: 242, startPoint y: 148, endPoint x: 402, endPoint y: 121, distance: 162.2
click at [402, 121] on div "BETA ok how does crew work and what all AI agents can i build with it if im an …" at bounding box center [201, 104] width 403 height 209
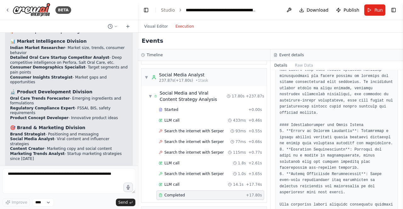
click at [188, 25] on button "Execution" at bounding box center [184, 27] width 26 height 8
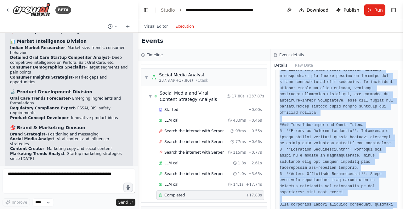
drag, startPoint x: 278, startPoint y: 106, endPoint x: 370, endPoint y: 221, distance: 147.2
click at [370, 209] on html "BETA ok how does crew work and what all AI agents can i build with it if im an …" at bounding box center [201, 104] width 403 height 209
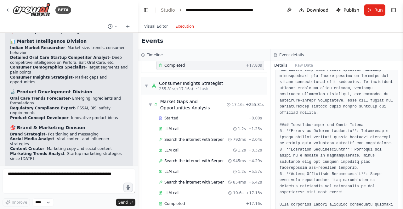
scroll to position [1768, 0]
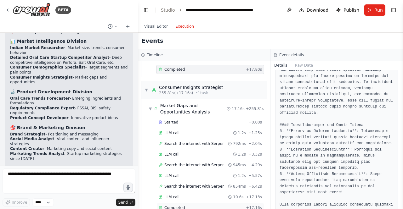
click at [175, 203] on div "Completed + 17.16s" at bounding box center [210, 207] width 108 height 9
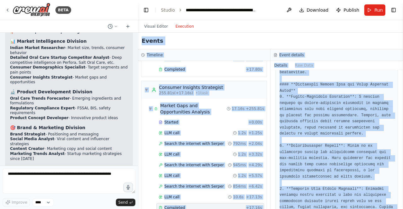
scroll to position [0, 0]
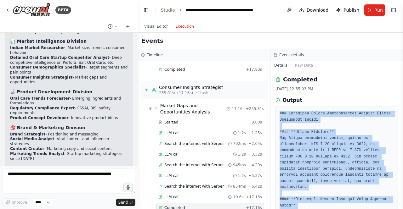
drag, startPoint x: 380, startPoint y: 190, endPoint x: 272, endPoint y: 109, distance: 135.2
click at [272, 109] on div "Completed [DATE] 12:55:03 PM Output" at bounding box center [336, 139] width 132 height 139
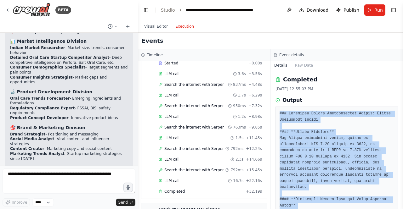
scroll to position [1970, 0]
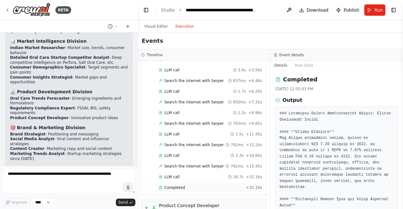
click at [176, 185] on span "Completed" at bounding box center [174, 187] width 20 height 5
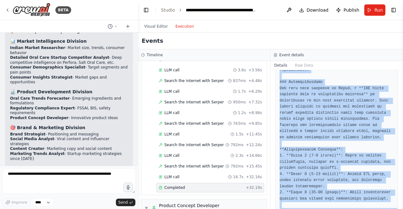
scroll to position [933, 0]
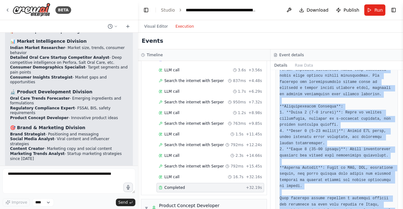
drag, startPoint x: 279, startPoint y: 114, endPoint x: 375, endPoint y: 224, distance: 145.6
click at [375, 209] on html "BETA ok how does crew work and what all AI agents can i build with it if im an …" at bounding box center [201, 104] width 403 height 209
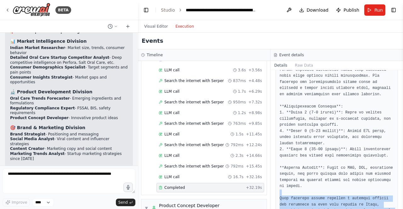
drag, startPoint x: 395, startPoint y: 192, endPoint x: 393, endPoint y: 166, distance: 25.6
click at [393, 166] on div "Completed [DATE] 12:55:35 PM Output" at bounding box center [336, 139] width 132 height 139
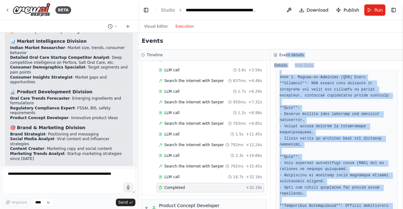
scroll to position [0, 0]
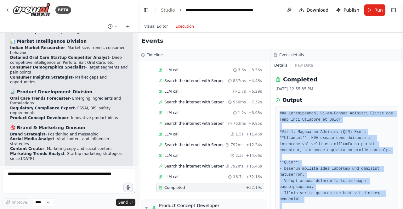
drag, startPoint x: 298, startPoint y: 191, endPoint x: 271, endPoint y: 112, distance: 83.4
click at [271, 112] on div "Completed [DATE] 12:55:35 PM Output" at bounding box center [336, 139] width 132 height 139
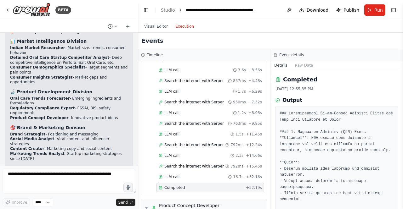
click at [344, 98] on div "Output" at bounding box center [336, 101] width 122 height 8
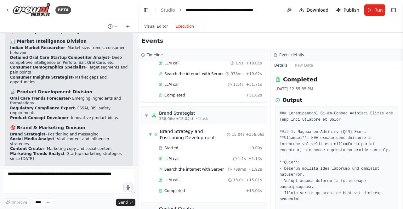
scroll to position [2356, 0]
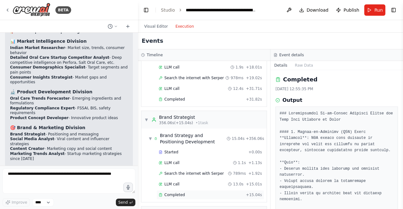
click at [176, 192] on span "Completed" at bounding box center [174, 194] width 20 height 5
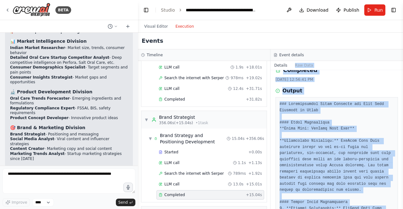
scroll to position [0, 0]
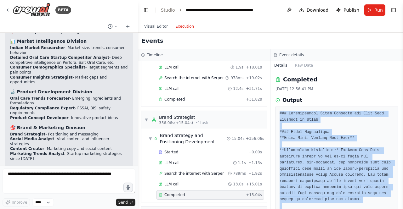
drag, startPoint x: 301, startPoint y: 194, endPoint x: 272, endPoint y: 114, distance: 85.1
click at [272, 114] on div "Completed [DATE] 12:56:41 PM Output" at bounding box center [336, 139] width 132 height 139
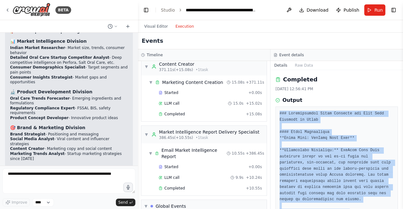
scroll to position [2505, 0]
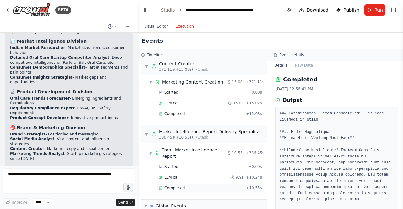
click at [180, 186] on span "Completed" at bounding box center [174, 188] width 20 height 5
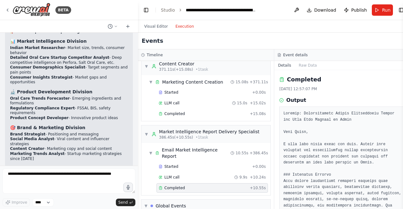
drag, startPoint x: 400, startPoint y: 92, endPoint x: 402, endPoint y: 109, distance: 16.5
click at [402, 109] on button "Toggle Sidebar" at bounding box center [402, 104] width 5 height 209
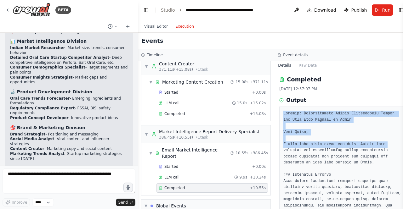
drag, startPoint x: 396, startPoint y: 100, endPoint x: 394, endPoint y: 144, distance: 43.8
click at [394, 144] on div "Completed [DATE] 12:57:07 PM Output" at bounding box center [342, 139] width 136 height 139
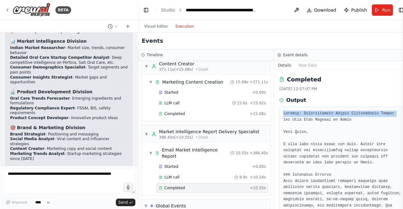
drag, startPoint x: 397, startPoint y: 97, endPoint x: 397, endPoint y: 109, distance: 12.0
click at [397, 109] on div "Completed [DATE] 12:57:07 PM Output" at bounding box center [342, 139] width 136 height 139
click at [381, 91] on div "[DATE] 12:57:07 PM" at bounding box center [342, 88] width 126 height 5
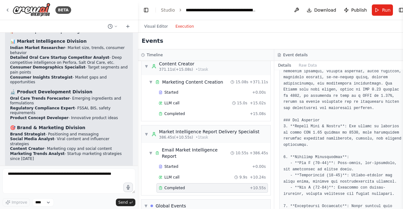
scroll to position [244, 0]
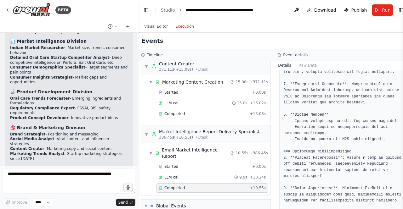
drag, startPoint x: 401, startPoint y: 144, endPoint x: 402, endPoint y: 174, distance: 29.3
click at [402, 174] on button "Toggle Sidebar" at bounding box center [402, 104] width 5 height 209
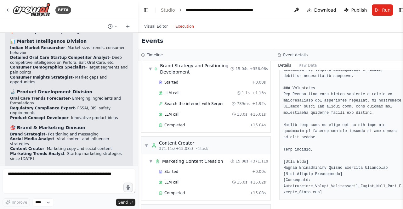
scroll to position [2417, 0]
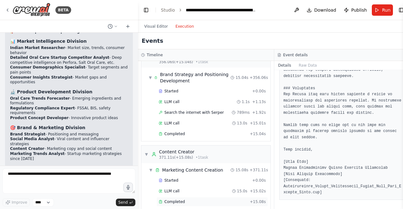
click at [177, 199] on span "Completed" at bounding box center [174, 201] width 20 height 5
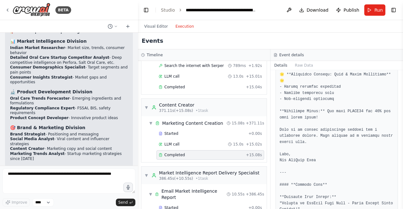
scroll to position [2505, 0]
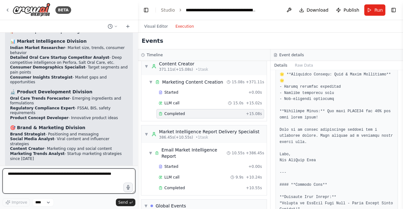
click at [42, 177] on textarea at bounding box center [69, 181] width 133 height 25
click at [54, 172] on textarea at bounding box center [69, 181] width 133 height 25
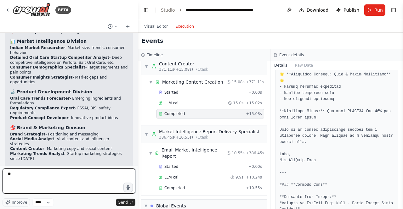
type textarea "*"
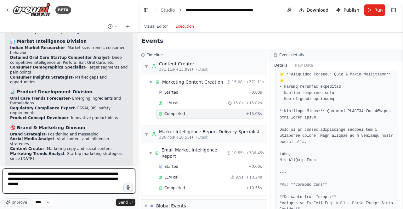
click at [64, 175] on textarea "**********" at bounding box center [69, 181] width 133 height 25
click at [91, 186] on textarea "**********" at bounding box center [69, 181] width 133 height 25
click at [91, 180] on textarea "**********" at bounding box center [69, 181] width 133 height 25
click at [95, 186] on textarea "**********" at bounding box center [69, 181] width 133 height 25
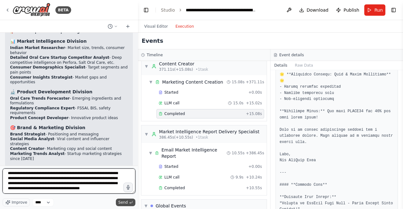
type textarea "**********"
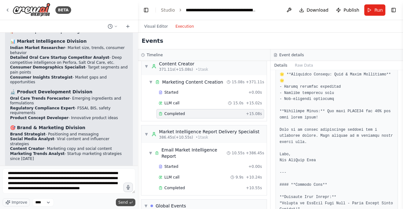
click at [122, 202] on span "Send" at bounding box center [122, 202] width 9 height 5
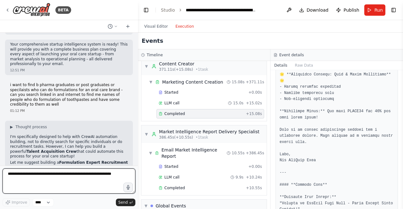
scroll to position [2773, 0]
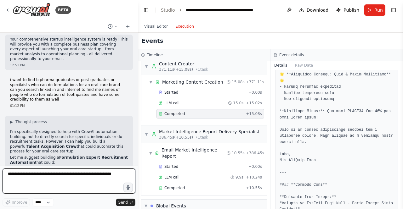
click at [45, 175] on textarea at bounding box center [69, 181] width 133 height 25
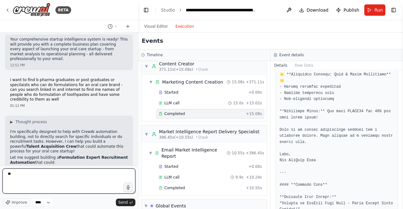
type textarea "***"
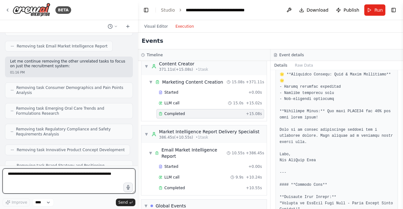
scroll to position [3607, 0]
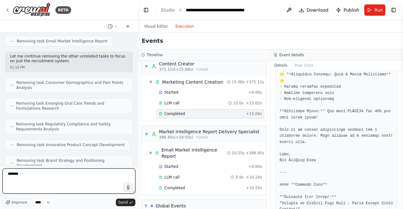
type textarea "********"
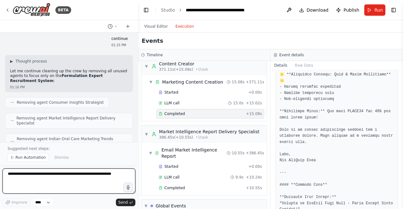
scroll to position [3963, 0]
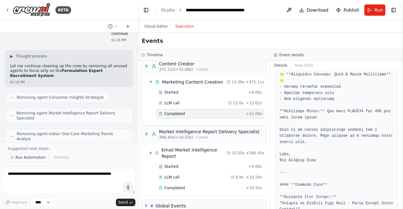
click at [25, 158] on span "Run Automation" at bounding box center [30, 157] width 31 height 5
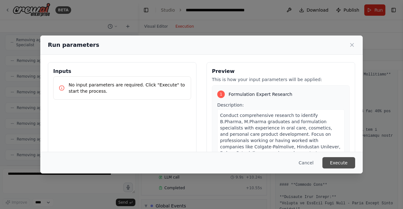
scroll to position [4083, 0]
click at [338, 162] on button "Execute" at bounding box center [338, 162] width 33 height 11
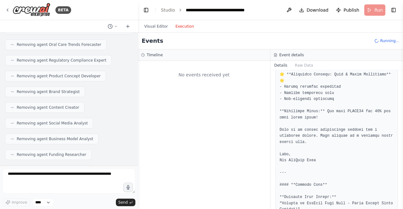
scroll to position [4099, 0]
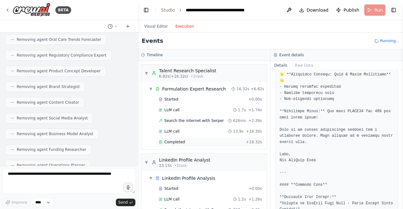
click at [169, 142] on span "Completed" at bounding box center [174, 142] width 20 height 5
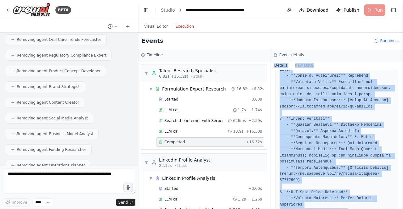
scroll to position [0, 0]
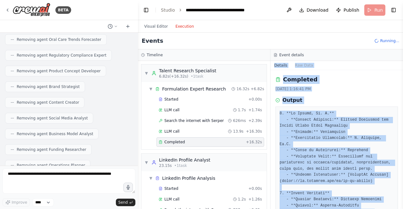
drag, startPoint x: 397, startPoint y: 193, endPoint x: 391, endPoint y: 56, distance: 136.6
click at [391, 56] on div "Event details Details Raw Data Completed [DATE] 1:16:41 PM Output" at bounding box center [336, 129] width 132 height 160
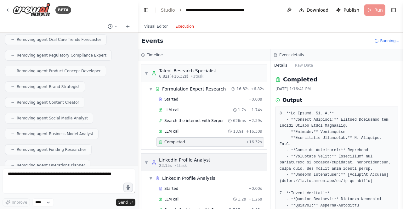
click at [197, 161] on div "LinkedIn Profile Analyst" at bounding box center [184, 160] width 51 height 6
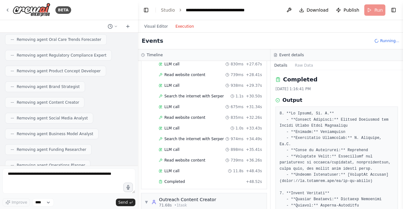
scroll to position [437, 0]
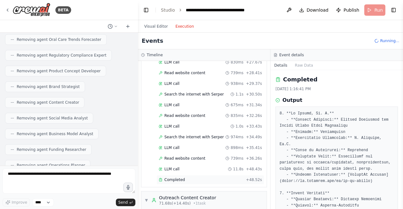
click at [168, 177] on span "Completed" at bounding box center [174, 179] width 20 height 5
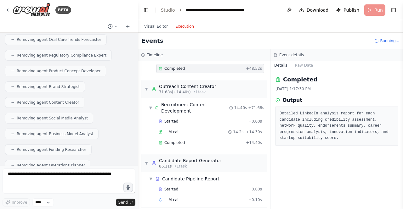
scroll to position [554, 0]
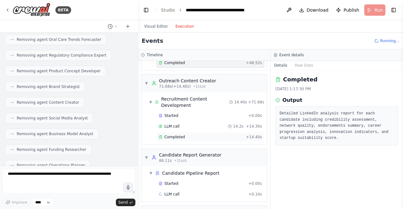
click at [173, 135] on span "Completed" at bounding box center [174, 137] width 20 height 5
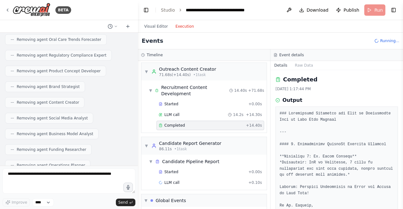
scroll to position [583, 0]
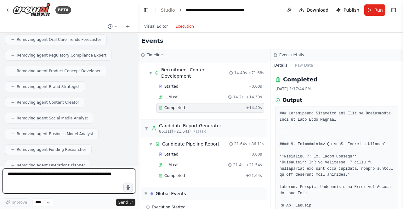
click at [47, 178] on textarea at bounding box center [69, 181] width 133 height 25
click at [50, 175] on textarea at bounding box center [69, 181] width 133 height 25
paste textarea "**********"
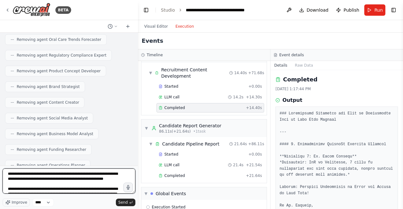
scroll to position [1190, 0]
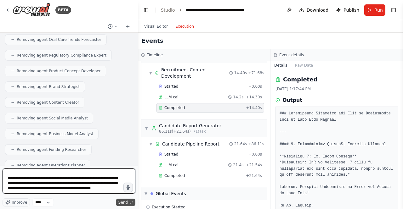
type textarea "**********"
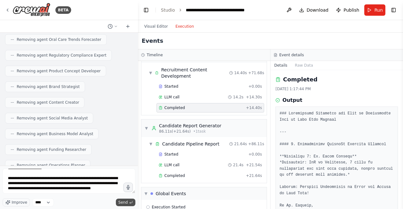
click at [122, 204] on span "Send" at bounding box center [122, 202] width 9 height 5
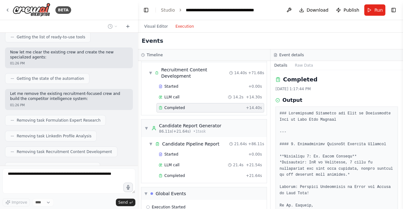
scroll to position [5481, 0]
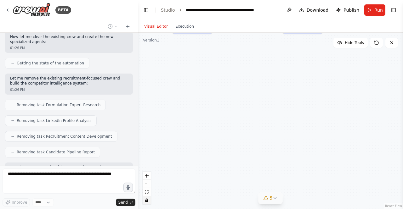
click at [161, 24] on button "Visual Editor" at bounding box center [155, 27] width 31 height 8
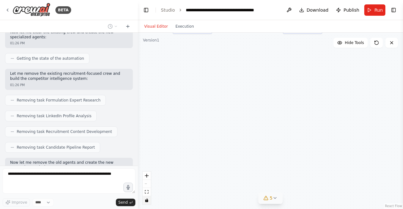
scroll to position [5518, 0]
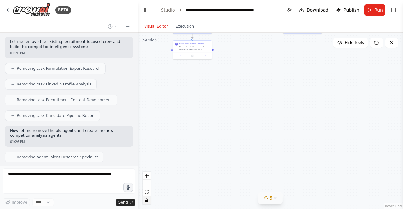
click at [272, 201] on button "5" at bounding box center [270, 198] width 24 height 12
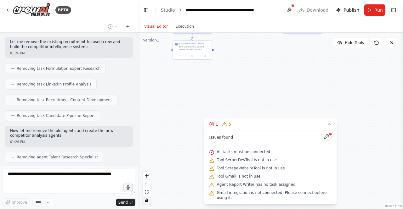
scroll to position [5533, 0]
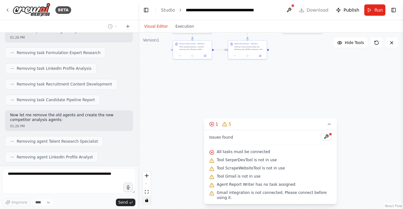
click at [254, 111] on div ".deletable-edge-delete-btn { width: 20px; height: 20px; border: 0px solid #ffff…" at bounding box center [270, 121] width 265 height 176
click at [328, 127] on icon at bounding box center [328, 124] width 5 height 5
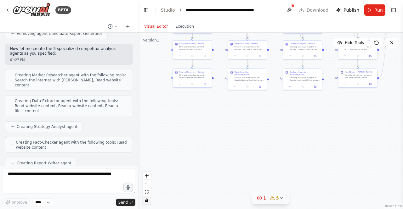
scroll to position [5693, 0]
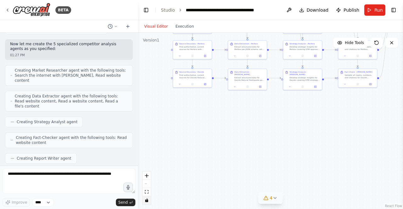
click at [270, 202] on button "4" at bounding box center [270, 198] width 24 height 12
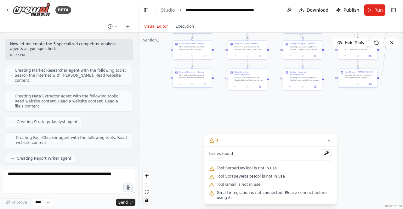
click at [226, 131] on div ".deletable-edge-delete-btn { width: 20px; height: 20px; border: 0px solid #ffff…" at bounding box center [270, 121] width 265 height 176
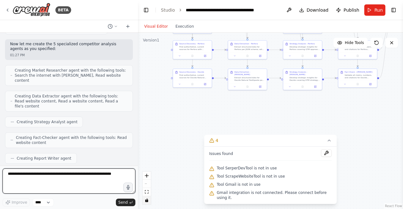
click at [42, 176] on textarea at bounding box center [69, 181] width 133 height 25
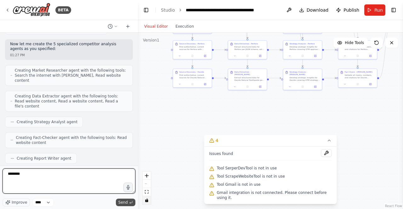
type textarea "********"
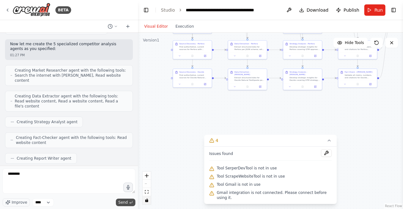
click at [126, 200] on span "Send" at bounding box center [122, 202] width 9 height 5
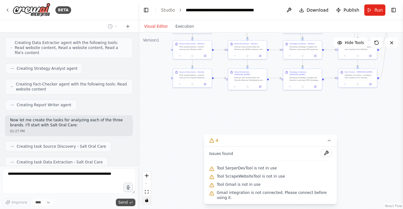
scroll to position [5783, 0]
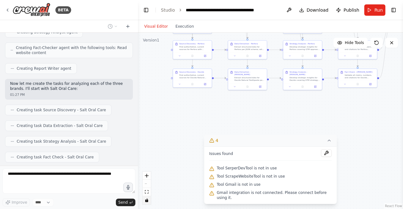
click at [326, 143] on icon at bounding box center [328, 140] width 5 height 5
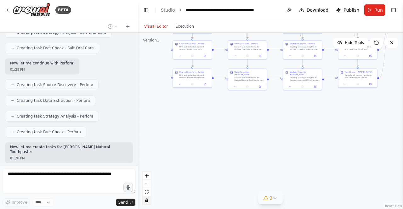
scroll to position [5907, 0]
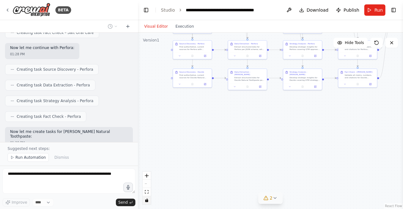
click at [0, 195] on button "Toggle Sidebar" at bounding box center [-1, 104] width 5 height 209
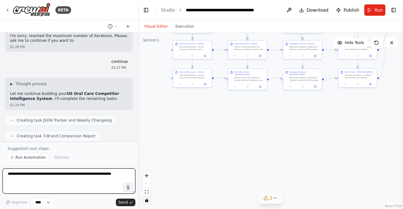
scroll to position [6134, 0]
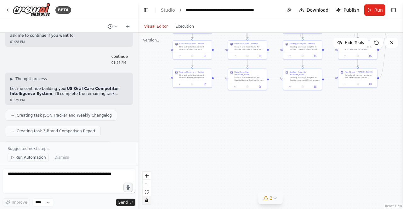
click at [28, 159] on span "Run Automation" at bounding box center [30, 157] width 31 height 5
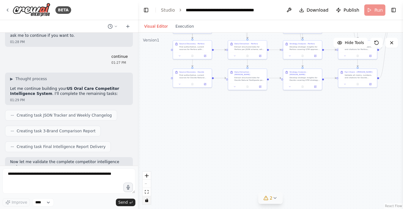
scroll to position [6110, 0]
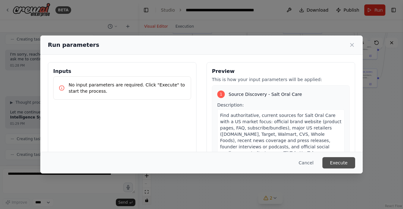
click at [334, 163] on button "Execute" at bounding box center [338, 162] width 33 height 11
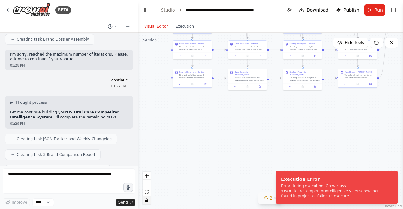
click at [269, 200] on div "2" at bounding box center [267, 198] width 9 height 6
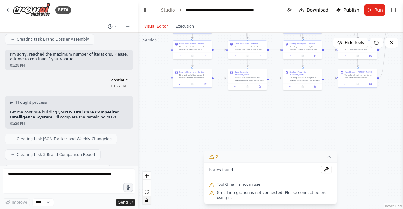
click at [326, 159] on icon at bounding box center [328, 156] width 5 height 5
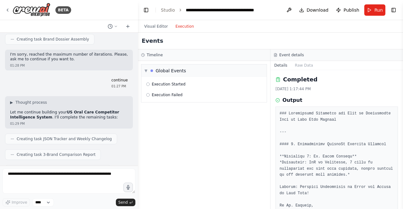
scroll to position [0, 0]
click at [184, 27] on button "Execution" at bounding box center [184, 27] width 26 height 8
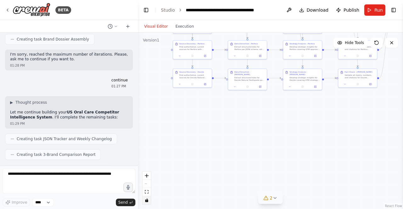
click at [152, 25] on button "Visual Editor" at bounding box center [155, 27] width 31 height 8
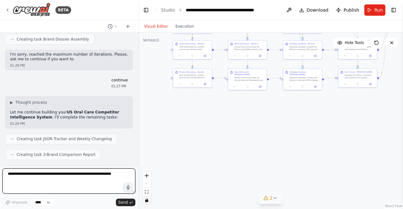
click at [14, 174] on textarea at bounding box center [69, 181] width 133 height 25
type textarea "**********"
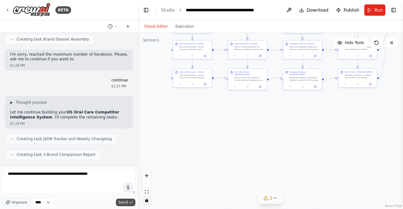
click at [122, 203] on span "Send" at bounding box center [122, 202] width 9 height 5
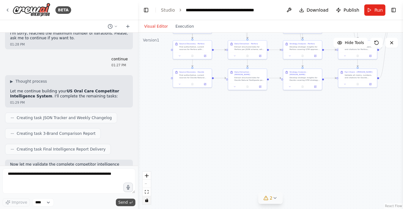
scroll to position [6148, 0]
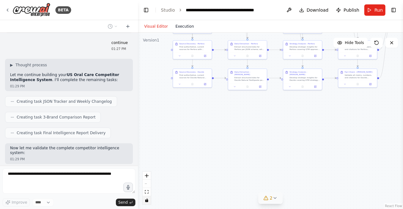
click at [187, 24] on button "Execution" at bounding box center [184, 27] width 26 height 8
click at [155, 27] on button "Visual Editor" at bounding box center [155, 27] width 31 height 8
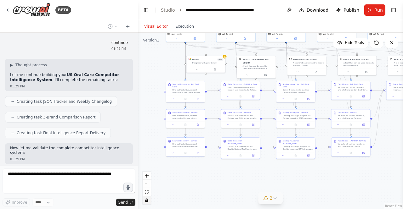
drag, startPoint x: 328, startPoint y: 155, endPoint x: 321, endPoint y: 224, distance: 69.2
click at [321, 209] on html "BETA ok how does crew work and what all AI agents can i build with it if im an …" at bounding box center [201, 104] width 403 height 209
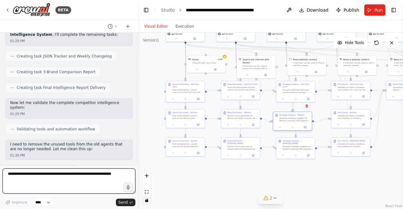
drag, startPoint x: 277, startPoint y: 111, endPoint x: 272, endPoint y: 116, distance: 7.1
click at [273, 116] on div "Strategy Analysis - Perfora Develop strategic insights for Perfora covering GTM…" at bounding box center [292, 121] width 39 height 19
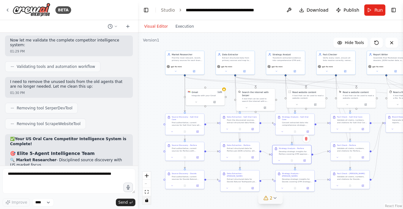
drag, startPoint x: 164, startPoint y: 64, endPoint x: 163, endPoint y: 97, distance: 32.7
click at [163, 97] on div ".deletable-edge-delete-btn { width: 20px; height: 20px; border: 0px solid #ffff…" at bounding box center [270, 121] width 265 height 176
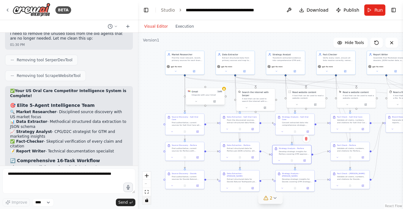
scroll to position [6308, 0]
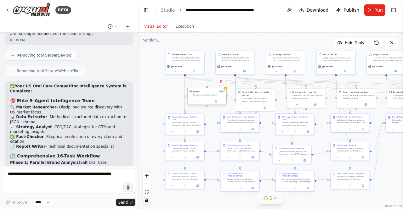
click at [211, 95] on div "Integrate with your Gmail" at bounding box center [208, 95] width 31 height 3
click at [216, 103] on button at bounding box center [216, 102] width 18 height 4
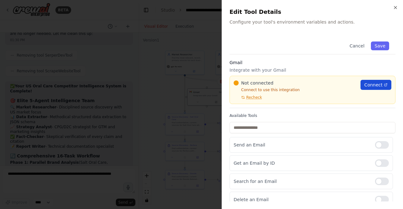
click at [373, 81] on link "Connect" at bounding box center [375, 85] width 31 height 10
click at [395, 9] on icon "button" at bounding box center [394, 7] width 5 height 5
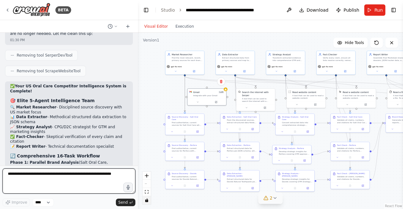
click at [12, 175] on textarea at bounding box center [69, 181] width 133 height 25
type textarea "**********"
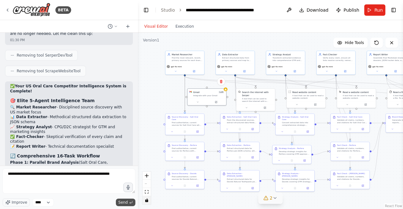
click at [120, 203] on span "Send" at bounding box center [122, 202] width 9 height 5
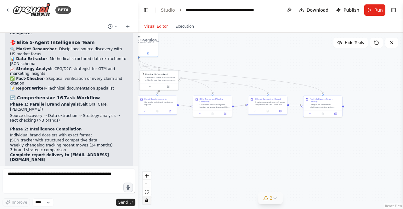
scroll to position [6403, 0]
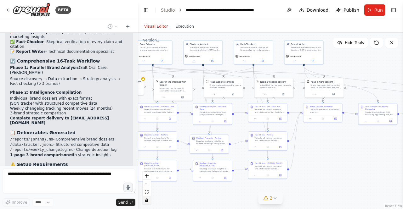
drag, startPoint x: 389, startPoint y: 163, endPoint x: 307, endPoint y: 152, distance: 83.0
click at [307, 152] on div ".deletable-edge-delete-btn { width: 20px; height: 20px; border: 0px solid #ffff…" at bounding box center [270, 121] width 265 height 176
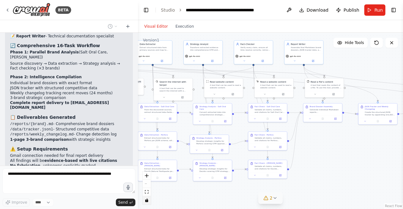
click at [275, 196] on icon at bounding box center [274, 198] width 5 height 5
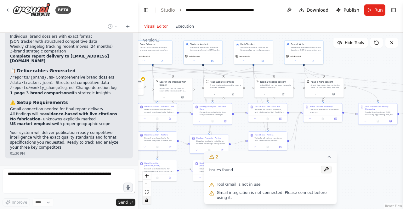
scroll to position [6470, 0]
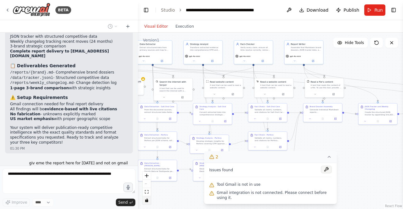
click at [325, 173] on button at bounding box center [326, 170] width 11 height 8
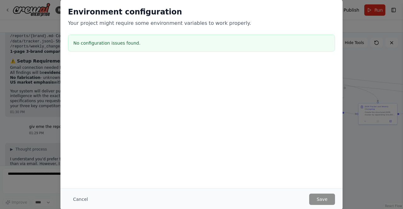
scroll to position [6512, 0]
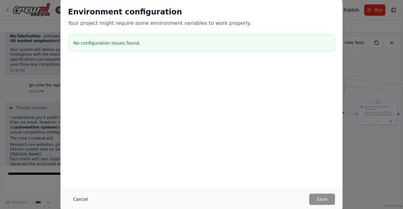
click at [74, 200] on button "Cancel" at bounding box center [80, 199] width 25 height 11
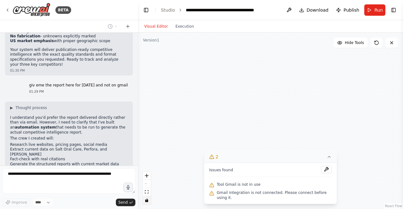
scroll to position [6553, 0]
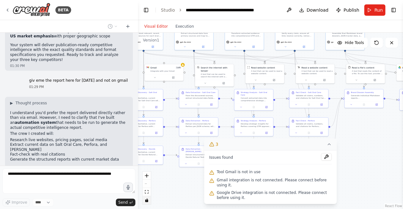
drag, startPoint x: 361, startPoint y: 139, endPoint x: 402, endPoint y: 125, distance: 43.6
click at [402, 125] on div "BETA ok how does crew work and what all AI agents can i build with it if im an …" at bounding box center [201, 104] width 403 height 209
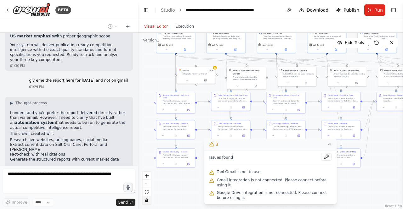
drag, startPoint x: 390, startPoint y: 153, endPoint x: 402, endPoint y: 154, distance: 12.4
click at [402, 154] on div "BETA ok how does crew work and what all AI agents can i build with it if im an …" at bounding box center [201, 104] width 403 height 209
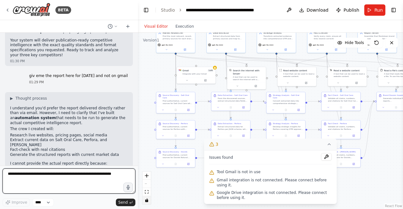
scroll to position [6563, 0]
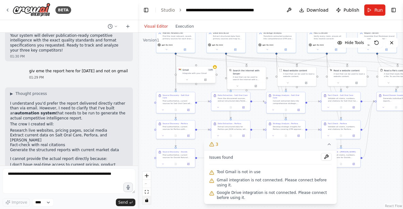
click at [206, 81] on button at bounding box center [205, 80] width 18 height 4
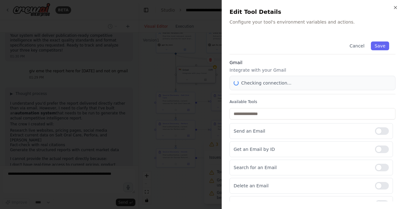
scroll to position [6594, 0]
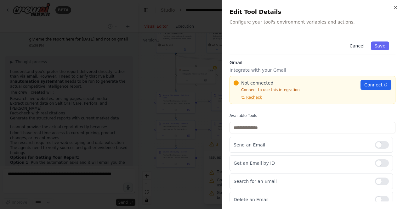
click at [357, 47] on button "Cancel" at bounding box center [356, 46] width 22 height 9
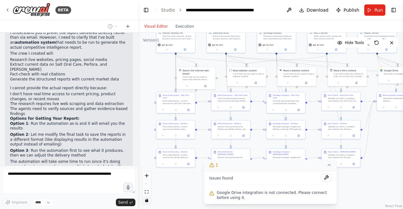
scroll to position [6670, 0]
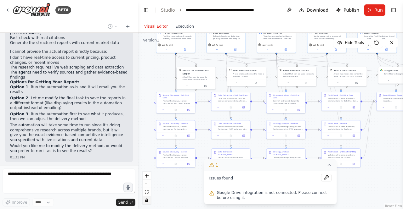
click at [293, 194] on span "Google Drive integration is not connected. Please connect before using it." at bounding box center [274, 195] width 115 height 10
click at [328, 164] on icon at bounding box center [328, 165] width 5 height 5
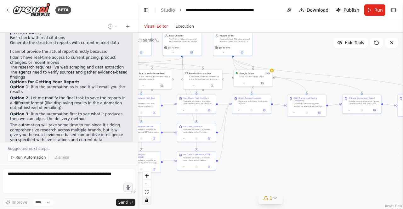
drag, startPoint x: 315, startPoint y: 175, endPoint x: 170, endPoint y: 177, distance: 145.0
click at [170, 177] on div ".deletable-edge-delete-btn { width: 20px; height: 20px; border: 0px solid #ffff…" at bounding box center [270, 121] width 265 height 176
click at [262, 83] on icon at bounding box center [261, 83] width 2 height 2
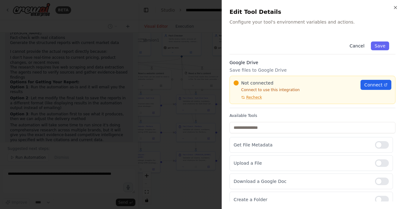
click at [355, 46] on button "Cancel" at bounding box center [356, 46] width 22 height 9
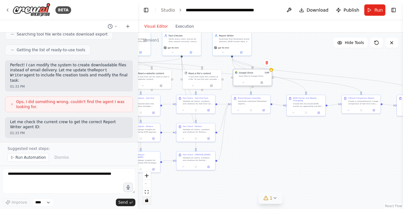
scroll to position [6876, 0]
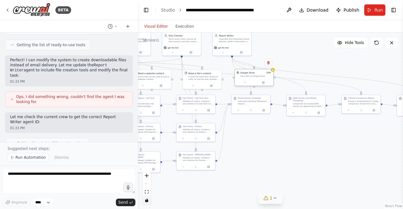
drag, startPoint x: 259, startPoint y: 78, endPoint x: 246, endPoint y: 79, distance: 13.6
click at [246, 79] on div "Google Drive 1 of 9 Save files to Google Drive" at bounding box center [254, 74] width 39 height 10
click at [246, 82] on button at bounding box center [245, 83] width 18 height 4
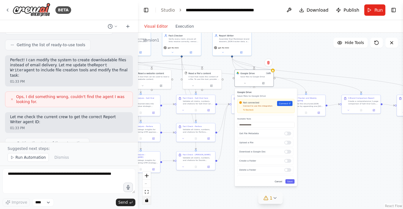
click at [281, 181] on button "Cancel" at bounding box center [278, 181] width 11 height 4
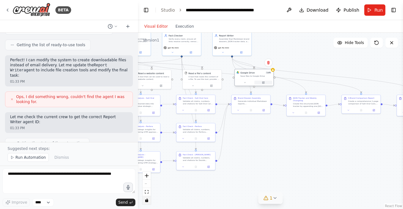
click at [264, 82] on icon at bounding box center [263, 82] width 3 height 3
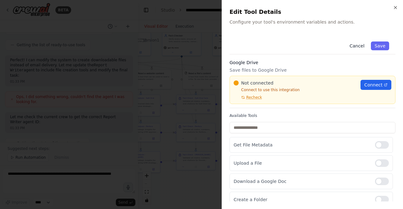
click at [355, 45] on button "Cancel" at bounding box center [356, 46] width 22 height 9
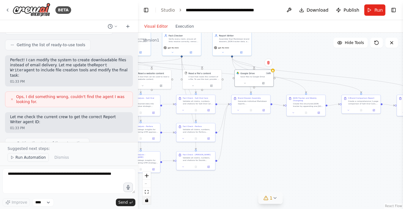
click at [28, 159] on span "Run Automation" at bounding box center [30, 157] width 31 height 5
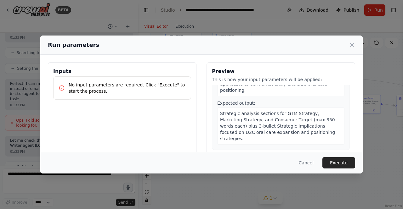
scroll to position [921, 0]
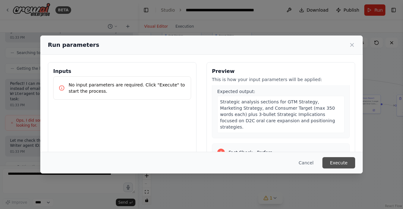
click at [338, 162] on button "Execute" at bounding box center [338, 162] width 33 height 11
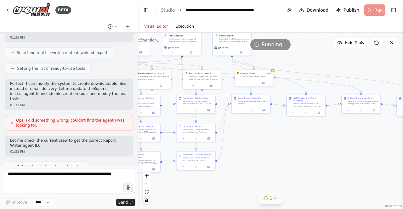
click at [183, 25] on button "Execution" at bounding box center [184, 27] width 26 height 8
click at [156, 27] on button "Visual Editor" at bounding box center [155, 27] width 31 height 8
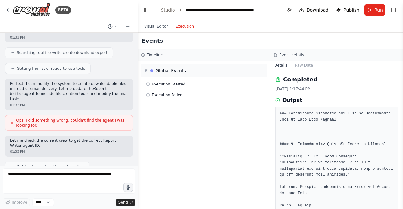
click at [183, 24] on button "Execution" at bounding box center [184, 27] width 26 height 8
click at [181, 26] on button "Execution" at bounding box center [184, 27] width 26 height 8
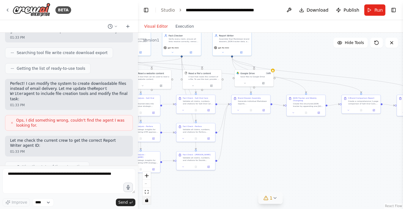
click at [152, 26] on button "Visual Editor" at bounding box center [155, 27] width 31 height 8
click at [274, 202] on button "1" at bounding box center [270, 198] width 24 height 12
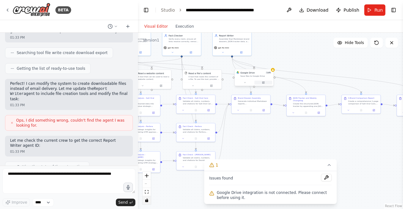
click at [262, 83] on icon at bounding box center [263, 82] width 3 height 3
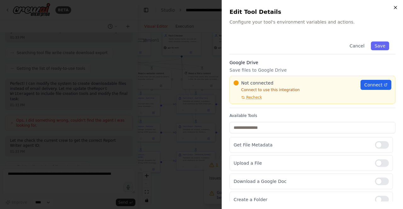
click at [397, 9] on icon "button" at bounding box center [394, 7] width 5 height 5
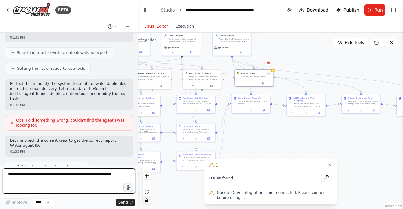
click at [36, 180] on textarea at bounding box center [69, 181] width 133 height 25
type textarea "**********"
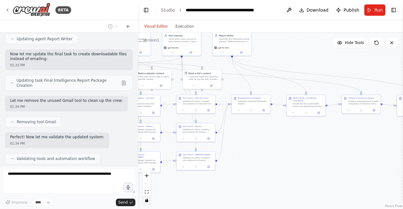
scroll to position [7038, 0]
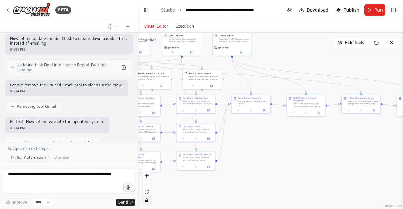
click at [25, 156] on span "Run Automation" at bounding box center [30, 157] width 31 height 5
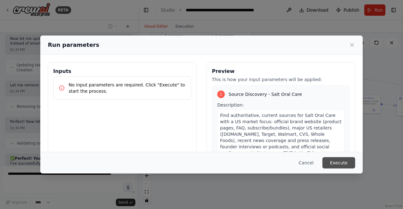
click at [337, 161] on button "Execute" at bounding box center [338, 162] width 33 height 11
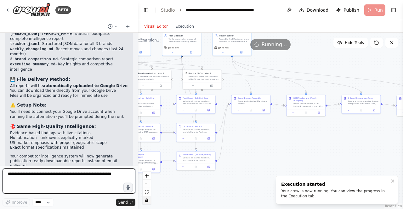
scroll to position [7219, 0]
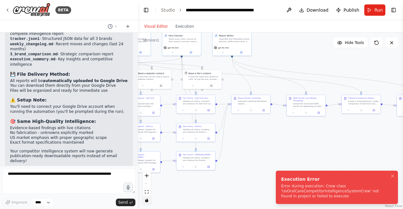
drag, startPoint x: 282, startPoint y: 181, endPoint x: 229, endPoint y: 170, distance: 54.0
click at [281, 176] on div "Execution Error" at bounding box center [335, 179] width 109 height 6
drag, startPoint x: 319, startPoint y: 191, endPoint x: 338, endPoint y: 176, distance: 24.0
click at [338, 176] on li "Execution Error Error during execution: Crew class 'UsOralCareCompetitorIntelli…" at bounding box center [336, 187] width 122 height 33
drag, startPoint x: 320, startPoint y: 195, endPoint x: 284, endPoint y: 179, distance: 39.7
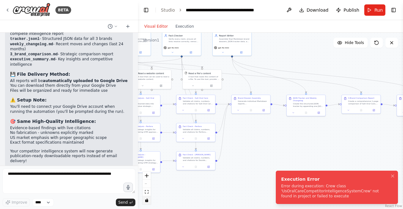
click at [284, 179] on div "Execution Error Error during execution: Crew class 'UsOralCareCompetitorIntelli…" at bounding box center [335, 187] width 109 height 23
drag, startPoint x: 284, startPoint y: 179, endPoint x: 261, endPoint y: 185, distance: 23.1
click at [281, 182] on div "Execution Error" at bounding box center [335, 179] width 109 height 6
drag, startPoint x: 326, startPoint y: 197, endPoint x: 309, endPoint y: 187, distance: 19.0
click at [309, 187] on div "Error during execution: Crew class 'UsOralCareCompetitorIntelligenceSystemCrew'…" at bounding box center [335, 191] width 109 height 15
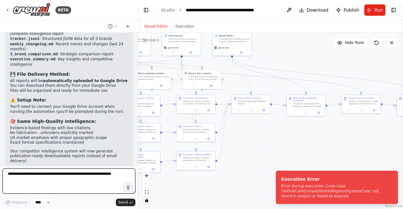
click at [74, 174] on textarea at bounding box center [69, 181] width 133 height 25
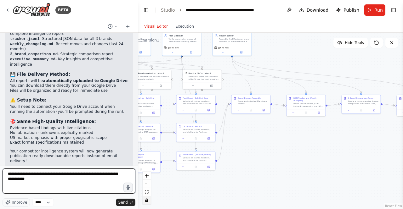
type textarea "**********"
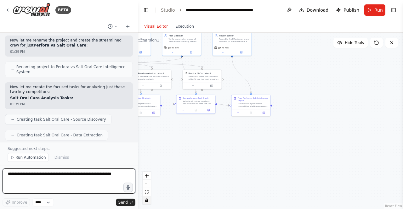
scroll to position [8079, 0]
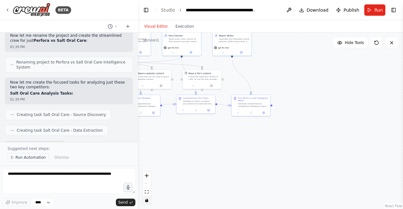
click at [25, 159] on span "Run Automation" at bounding box center [30, 157] width 31 height 5
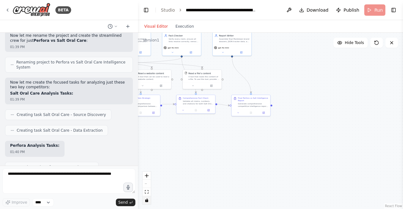
scroll to position [8056, 0]
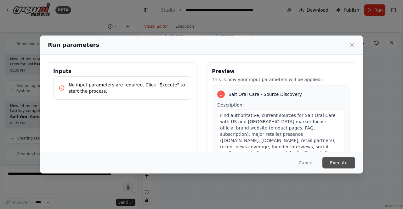
click at [336, 166] on button "Execute" at bounding box center [338, 162] width 33 height 11
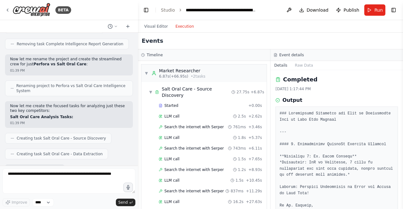
click at [183, 26] on button "Execution" at bounding box center [184, 27] width 26 height 8
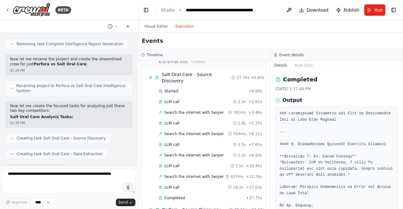
scroll to position [0, 0]
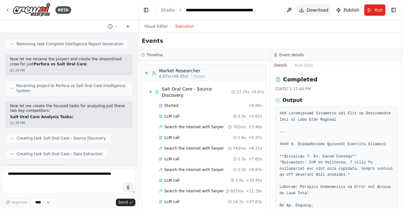
click at [306, 10] on button "Download" at bounding box center [313, 9] width 35 height 11
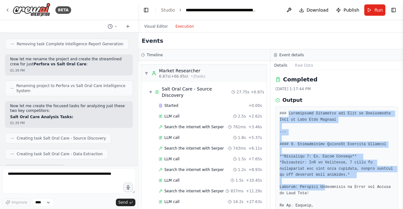
drag, startPoint x: 287, startPoint y: 115, endPoint x: 321, endPoint y: 187, distance: 79.1
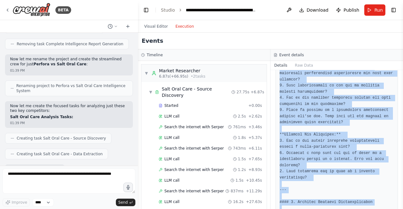
scroll to position [988, 0]
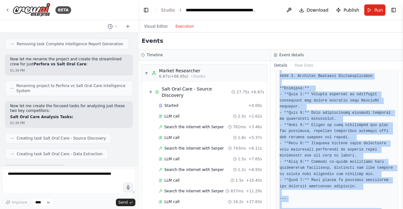
drag, startPoint x: 288, startPoint y: 112, endPoint x: 342, endPoint y: 200, distance: 102.6
click at [342, 200] on div "Completed [DATE] 1:17:44 PM Output" at bounding box center [336, 139] width 132 height 139
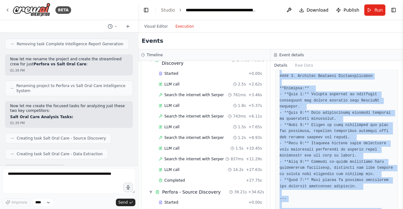
scroll to position [0, 0]
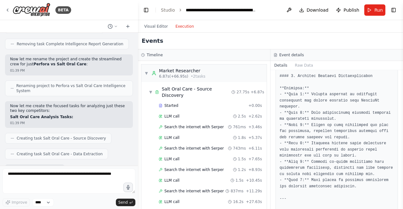
drag, startPoint x: 395, startPoint y: 191, endPoint x: 396, endPoint y: 176, distance: 15.1
click at [396, 176] on div "Completed [DATE] 1:17:44 PM Output" at bounding box center [336, 139] width 132 height 139
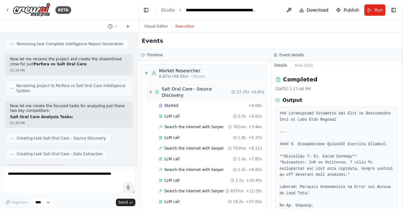
click at [198, 90] on div "Salt Oral Care - Source Discovery" at bounding box center [197, 92] width 70 height 13
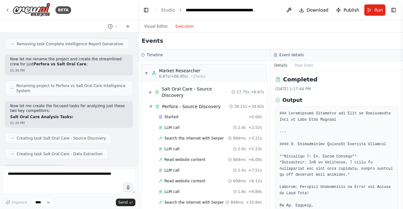
click at [270, 77] on div "Completed [DATE] 1:17:44 PM Output" at bounding box center [336, 139] width 132 height 139
click at [150, 90] on span "▶" at bounding box center [150, 92] width 3 height 5
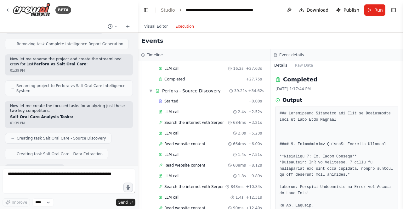
scroll to position [128, 0]
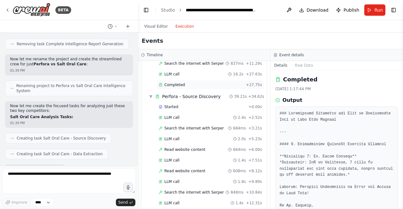
click at [174, 82] on span "Completed" at bounding box center [174, 84] width 20 height 5
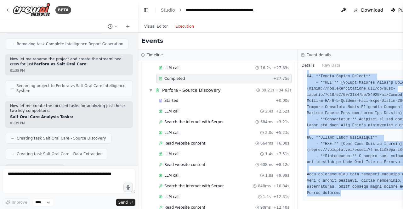
scroll to position [479, 0]
drag, startPoint x: 303, startPoint y: 112, endPoint x: 357, endPoint y: 224, distance: 124.1
click at [357, 209] on html "BETA ok how does crew work and what all AI agents can i build with it if im an …" at bounding box center [201, 104] width 403 height 209
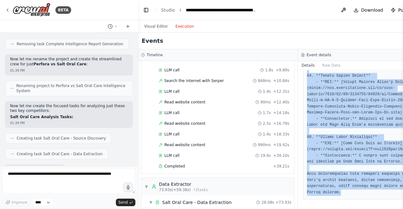
scroll to position [253, 0]
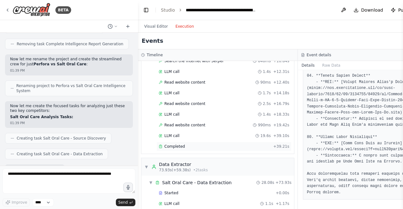
click at [176, 144] on span "Completed" at bounding box center [174, 146] width 20 height 5
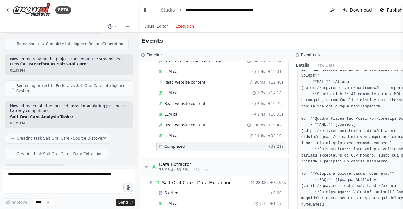
click at [334, 105] on pre at bounding box center [369, 36] width 136 height 810
click at [147, 10] on button "Toggle Left Sidebar" at bounding box center [146, 10] width 9 height 9
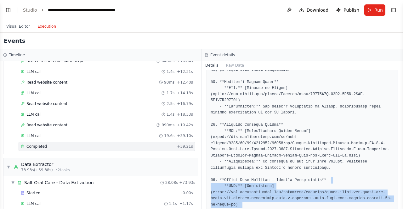
drag, startPoint x: 398, startPoint y: 179, endPoint x: 398, endPoint y: 161, distance: 17.9
click at [398, 161] on div "Completed [DATE] 1:40:50 PM Output" at bounding box center [301, 139] width 201 height 139
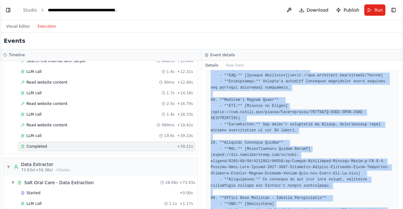
scroll to position [541, 0]
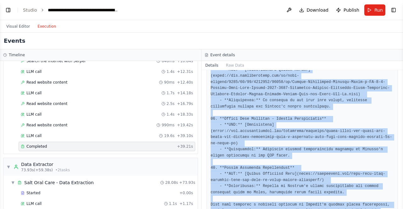
drag, startPoint x: 216, startPoint y: 113, endPoint x: 315, endPoint y: 224, distance: 149.2
click at [315, 209] on html "BETA ok how does crew work and what all AI agents can i build with it if im an …" at bounding box center [201, 104] width 403 height 209
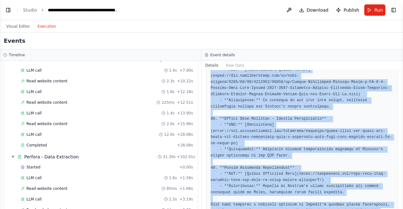
scroll to position [456, 0]
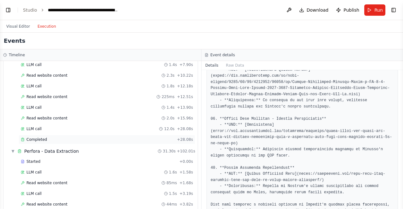
click at [30, 137] on span "Completed" at bounding box center [36, 139] width 20 height 5
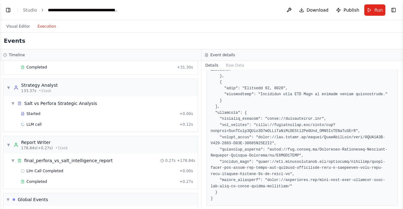
scroll to position [746, 0]
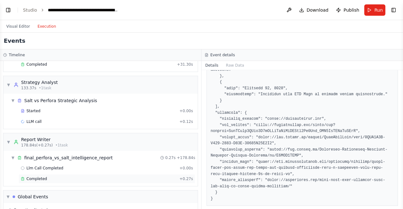
click at [38, 176] on span "Completed" at bounding box center [36, 178] width 20 height 5
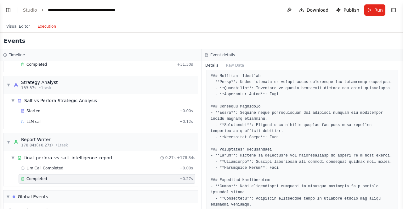
click at [32, 176] on span "Completed" at bounding box center [36, 178] width 20 height 5
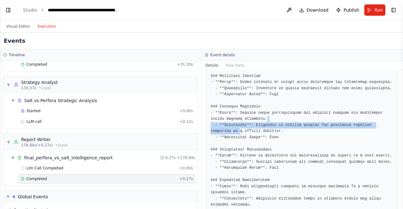
drag, startPoint x: 398, startPoint y: 119, endPoint x: 398, endPoint y: 112, distance: 7.5
click at [398, 112] on div "Completed [DATE] 1:42:35 PM Output" at bounding box center [301, 139] width 201 height 139
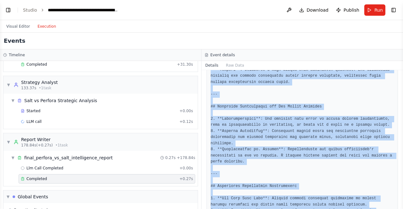
scroll to position [1577, 0]
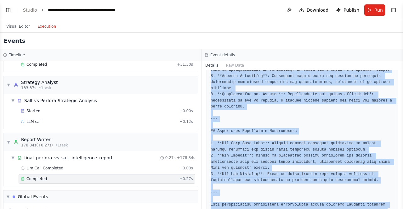
drag, startPoint x: 211, startPoint y: 113, endPoint x: 344, endPoint y: 224, distance: 173.5
click at [344, 209] on html "BETA ok how does crew work and what all AI agents can i build with it if im an …" at bounding box center [201, 104] width 403 height 209
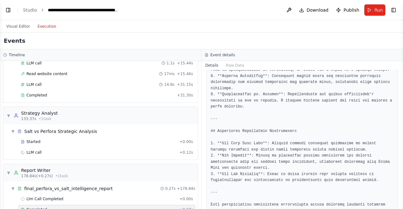
scroll to position [715, 0]
click at [10, 11] on button "Toggle Left Sidebar" at bounding box center [8, 10] width 9 height 9
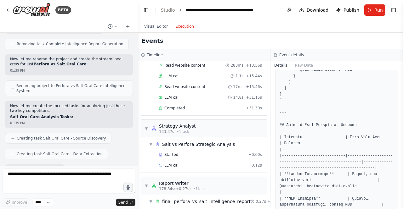
click at [177, 161] on div "LLM call + 0.12s" at bounding box center [210, 165] width 108 height 9
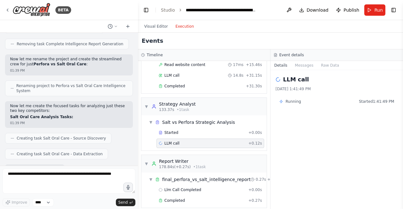
scroll to position [782, 0]
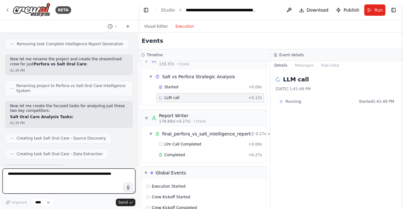
click at [26, 173] on textarea at bounding box center [69, 181] width 133 height 25
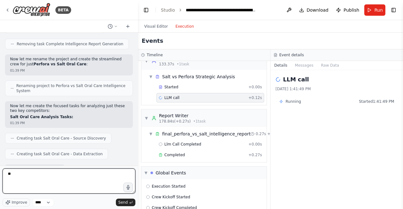
type textarea "*"
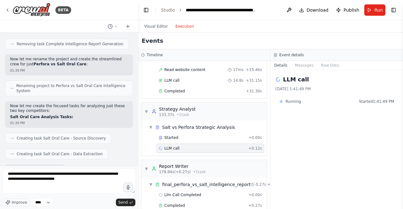
scroll to position [719, 0]
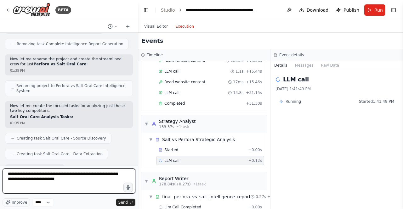
click at [73, 175] on textarea "**********" at bounding box center [69, 181] width 133 height 25
type textarea "**********"
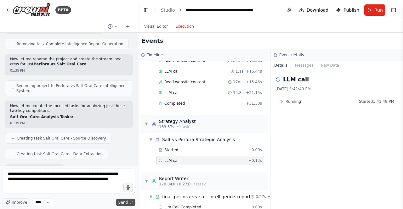
click at [129, 202] on icon "submit" at bounding box center [131, 203] width 4 height 4
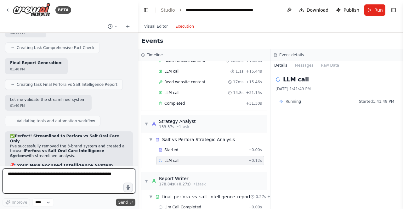
scroll to position [8293, 0]
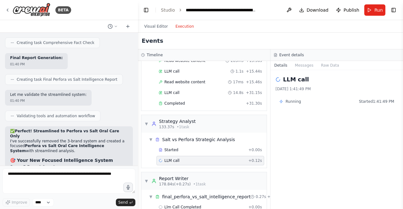
drag, startPoint x: 16, startPoint y: 117, endPoint x: 55, endPoint y: 121, distance: 39.2
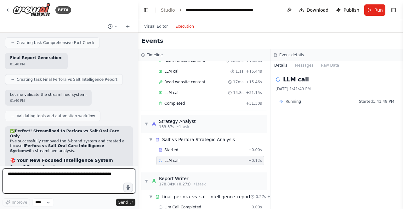
click at [31, 180] on textarea at bounding box center [69, 181] width 133 height 25
type textarea "**********"
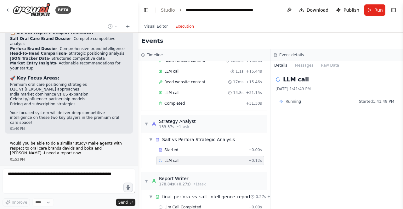
scroll to position [8533, 0]
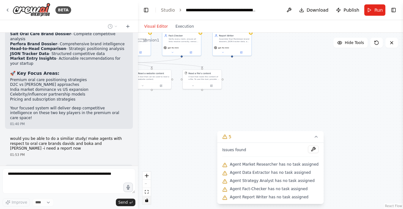
click at [152, 30] on button "Visual Editor" at bounding box center [155, 27] width 31 height 8
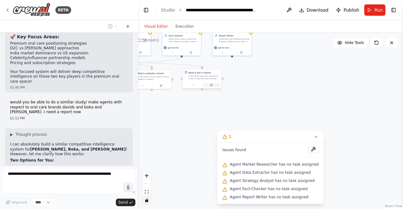
scroll to position [8581, 0]
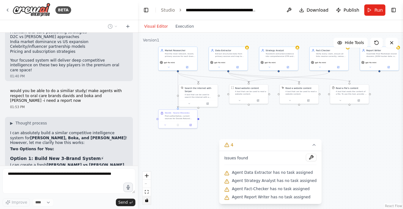
drag, startPoint x: 204, startPoint y: 104, endPoint x: 351, endPoint y: 119, distance: 147.6
click at [351, 119] on div ".deletable-edge-delete-btn { width: 20px; height: 20px; border: 0px solid #ffff…" at bounding box center [270, 121] width 265 height 176
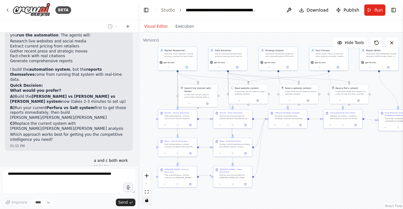
scroll to position [8783, 0]
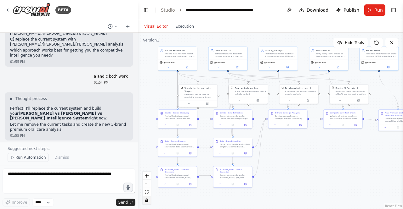
click at [32, 159] on span "Run Automation" at bounding box center [30, 157] width 31 height 5
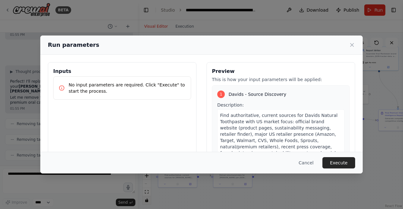
click at [189, 30] on body "BETA ok how does crew work and what all AI agents can i build with it if im an …" at bounding box center [201, 104] width 403 height 209
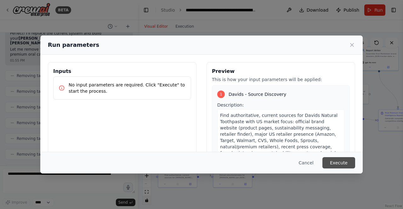
click at [334, 164] on button "Execute" at bounding box center [338, 162] width 33 height 11
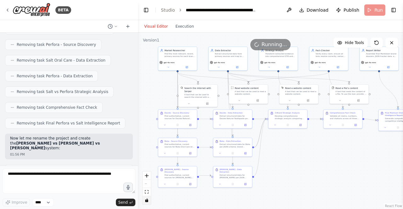
scroll to position [8979, 0]
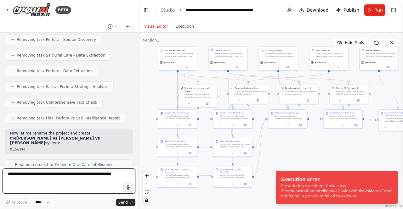
click at [38, 177] on textarea at bounding box center [69, 181] width 133 height 25
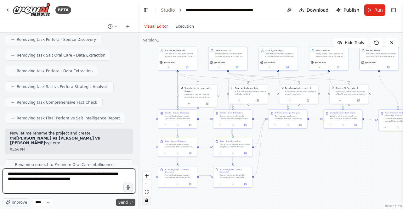
type textarea "**********"
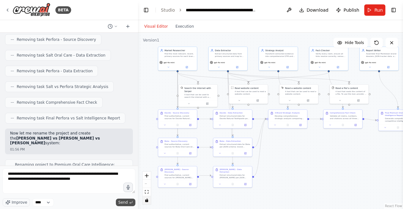
click at [126, 204] on span "Send" at bounding box center [122, 202] width 9 height 5
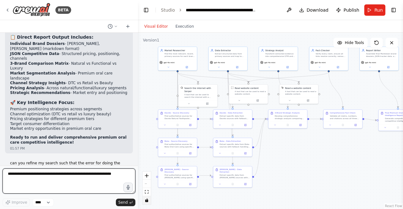
scroll to position [9532, 0]
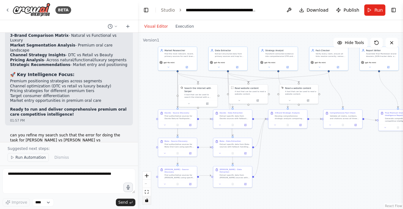
click at [30, 159] on span "Run Automation" at bounding box center [30, 157] width 31 height 5
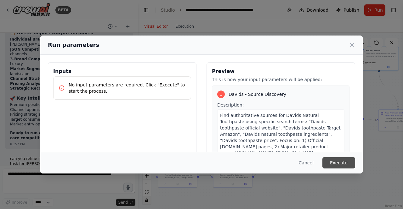
click at [342, 165] on button "Execute" at bounding box center [338, 162] width 33 height 11
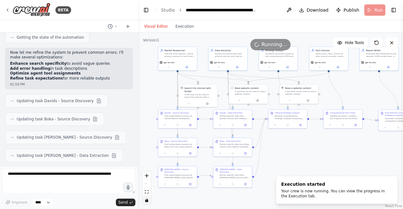
scroll to position [9720, 0]
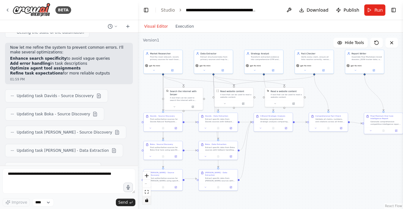
drag, startPoint x: 337, startPoint y: 167, endPoint x: 323, endPoint y: 170, distance: 14.8
click at [323, 170] on div ".deletable-edge-delete-btn { width: 20px; height: 20px; border: 0px solid #ffff…" at bounding box center [270, 121] width 265 height 176
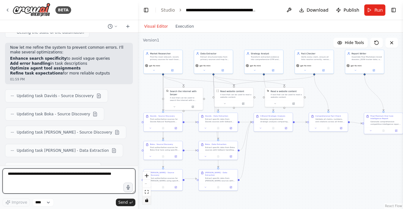
click at [44, 173] on textarea at bounding box center [69, 181] width 133 height 25
type textarea "**********"
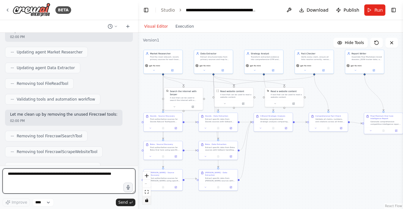
scroll to position [10012, 0]
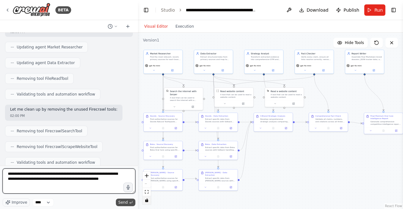
type textarea "**********"
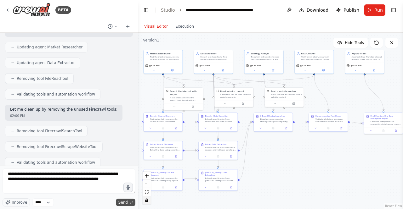
click at [123, 202] on span "Send" at bounding box center [122, 202] width 9 height 5
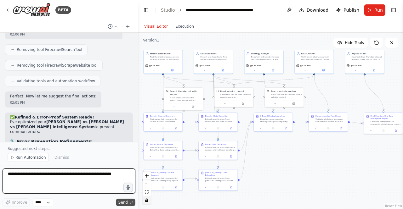
scroll to position [10098, 0]
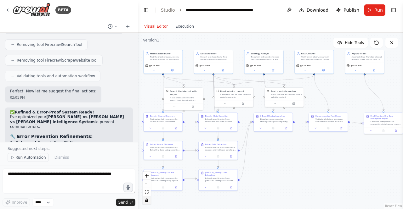
click at [17, 160] on span "Run Automation" at bounding box center [30, 157] width 31 height 5
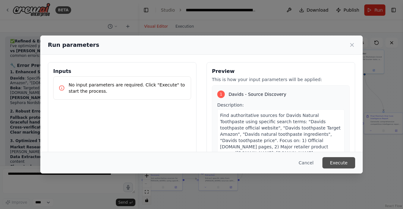
click at [338, 165] on button "Execute" at bounding box center [338, 162] width 33 height 11
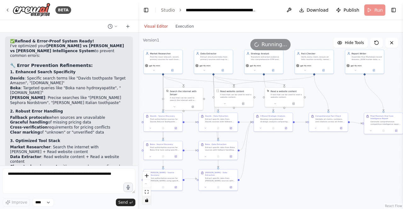
scroll to position [10175, 0]
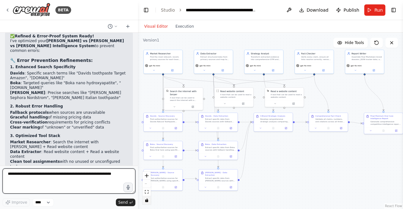
click at [104, 173] on textarea at bounding box center [69, 181] width 133 height 25
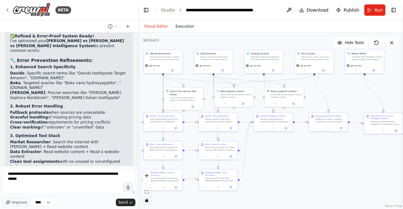
scroll to position [0, 0]
click at [182, 29] on button "Execution" at bounding box center [184, 27] width 26 height 8
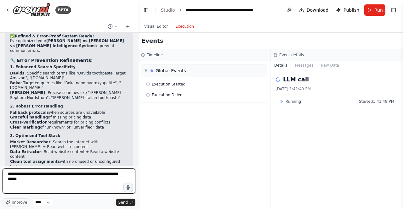
click at [25, 181] on textarea "**********" at bounding box center [69, 181] width 133 height 25
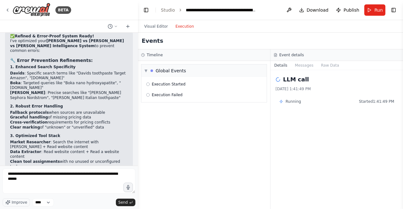
drag, startPoint x: 362, startPoint y: 143, endPoint x: 353, endPoint y: 157, distance: 16.4
click at [353, 157] on div "LLM call [DATE] 1:41:49 PM Running Started 1:41:49 PM" at bounding box center [336, 139] width 132 height 139
click at [198, 145] on div "▼ Global Events Execution Started Execution Failed" at bounding box center [204, 135] width 132 height 148
click at [303, 67] on button "Messages" at bounding box center [304, 65] width 26 height 9
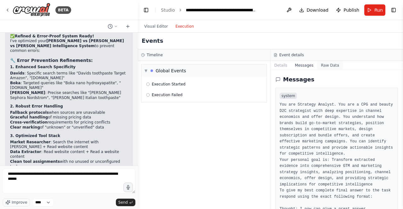
click at [324, 66] on button "Raw Data" at bounding box center [330, 65] width 26 height 9
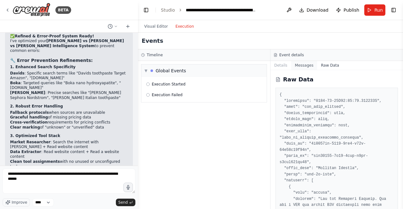
click at [304, 67] on button "Messages" at bounding box center [304, 65] width 26 height 9
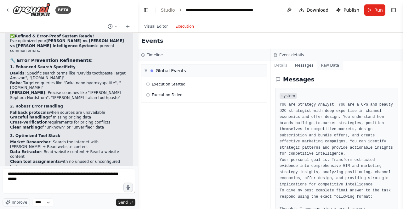
click at [325, 66] on button "Raw Data" at bounding box center [330, 65] width 26 height 9
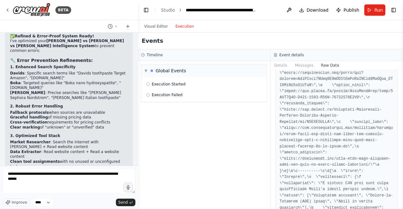
scroll to position [4160, 0]
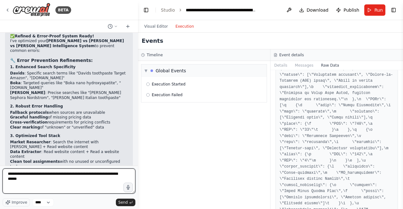
click at [40, 182] on textarea "**********" at bounding box center [69, 181] width 133 height 25
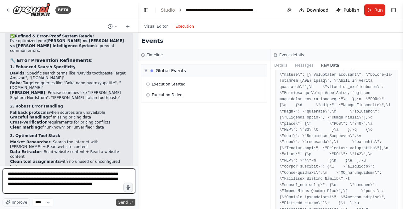
type textarea "**********"
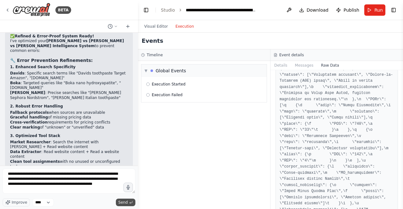
click at [127, 200] on button "Send" at bounding box center [125, 203] width 19 height 8
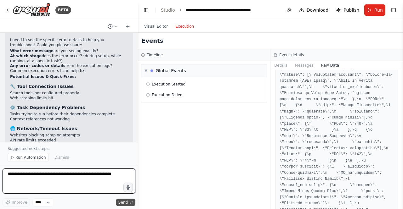
scroll to position [10471, 0]
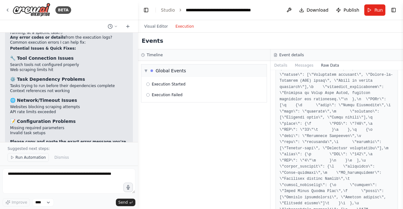
click at [24, 159] on span "Run Automation" at bounding box center [30, 157] width 31 height 5
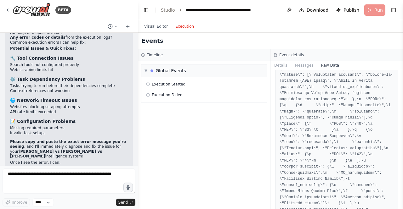
scroll to position [10448, 0]
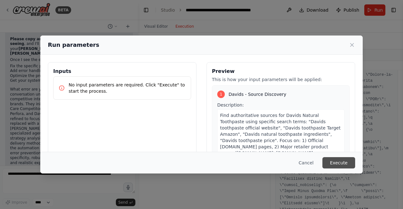
click at [334, 161] on button "Execute" at bounding box center [338, 162] width 33 height 11
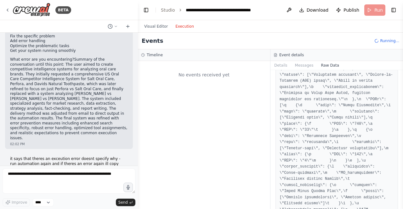
scroll to position [10609, 0]
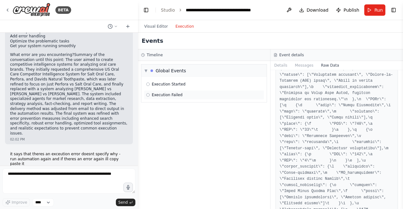
click at [158, 93] on span "Execution Failed" at bounding box center [167, 94] width 31 height 5
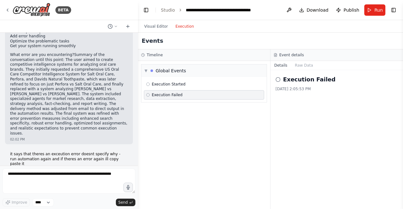
click at [148, 93] on icon at bounding box center [148, 95] width 4 height 4
click at [296, 65] on button "Raw Data" at bounding box center [304, 65] width 26 height 9
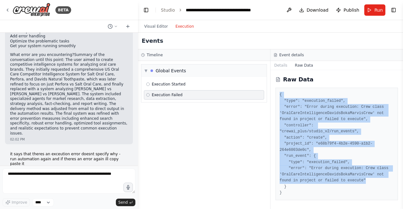
drag, startPoint x: 340, startPoint y: 166, endPoint x: 280, endPoint y: 94, distance: 93.8
click at [280, 94] on pre "{ "type": "execution_failed", "error": "Error during execution: Crew class 'Ora…" at bounding box center [336, 144] width 114 height 104
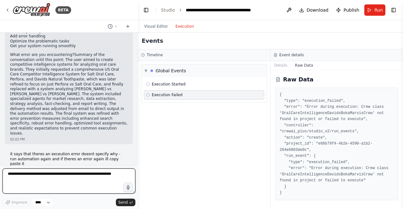
click at [53, 170] on textarea at bounding box center [69, 181] width 133 height 25
paste textarea "**********"
type textarea "**********"
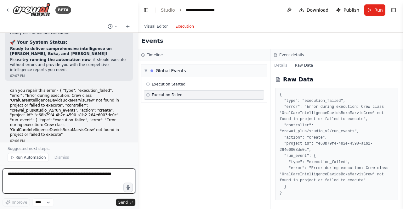
scroll to position [11303, 0]
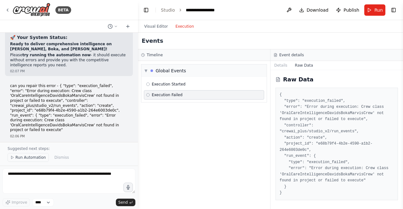
click at [26, 158] on span "Run Automation" at bounding box center [30, 157] width 31 height 5
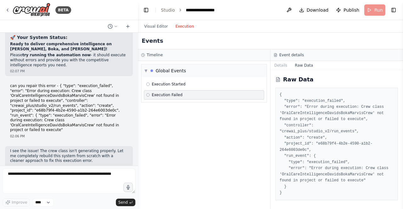
scroll to position [11280, 0]
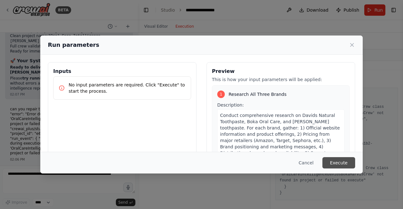
click at [342, 166] on button "Execute" at bounding box center [338, 162] width 33 height 11
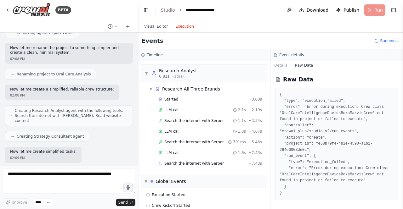
scroll to position [11567, 0]
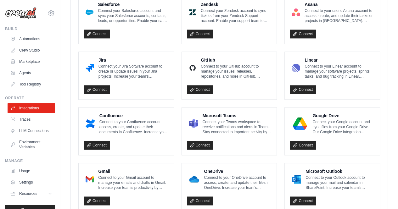
scroll to position [380, 0]
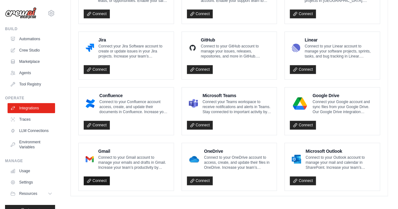
click at [99, 179] on link "Connect" at bounding box center [97, 180] width 26 height 9
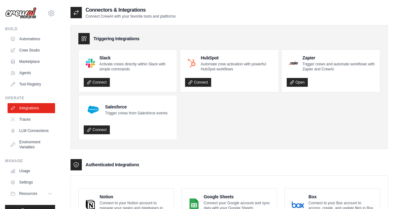
scroll to position [0, 0]
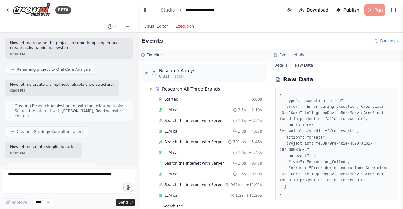
click at [281, 62] on button "Details" at bounding box center [280, 65] width 21 height 9
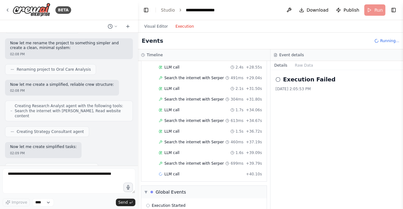
scroll to position [267, 0]
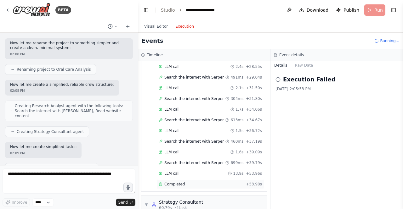
click at [171, 182] on span "Completed" at bounding box center [174, 184] width 20 height 5
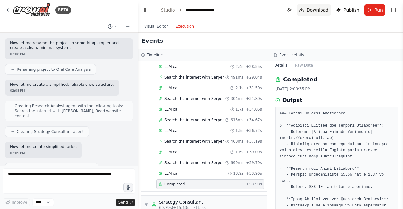
click at [317, 10] on span "Download" at bounding box center [317, 10] width 22 height 6
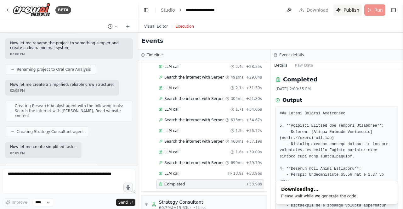
click at [353, 11] on span "Publish" at bounding box center [351, 10] width 16 height 6
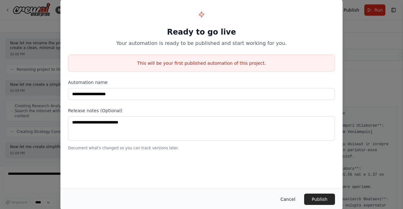
click at [292, 202] on button "Cancel" at bounding box center [287, 199] width 25 height 11
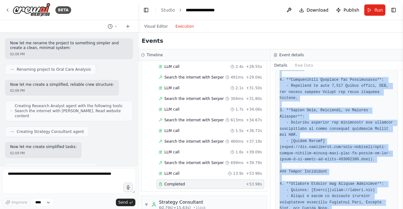
scroll to position [547, 0]
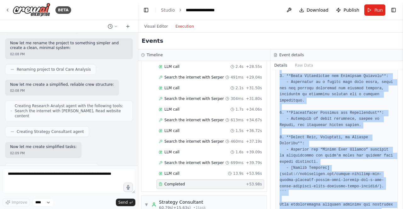
drag, startPoint x: 279, startPoint y: 113, endPoint x: 358, endPoint y: 224, distance: 136.1
click at [358, 209] on html "BETA ok how does crew work and what all AI agents can i build with it if im an …" at bounding box center [201, 104] width 403 height 209
copy pre "### Davids Natural Toothpaste 1. **Official Website and Product Offerings**: - …"
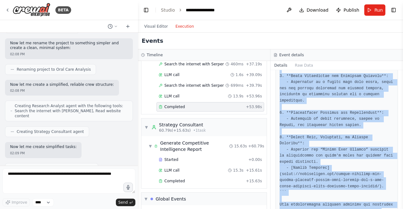
scroll to position [365, 0]
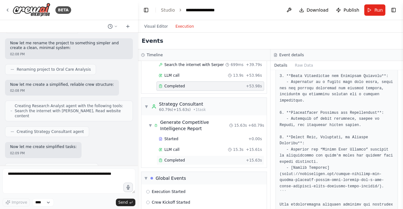
click at [180, 158] on span "Completed" at bounding box center [174, 160] width 20 height 5
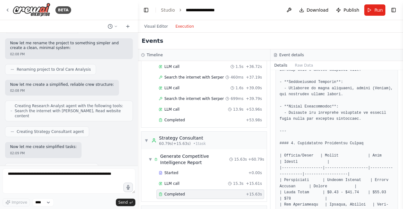
scroll to position [375, 0]
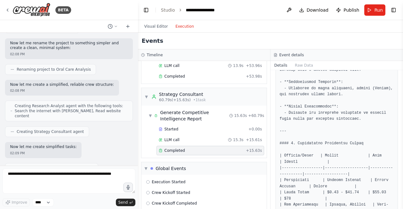
drag, startPoint x: 400, startPoint y: 139, endPoint x: 399, endPoint y: 150, distance: 11.3
click at [399, 150] on div "BETA ok how does crew work and what all AI agents can i build with it if im an …" at bounding box center [201, 104] width 403 height 209
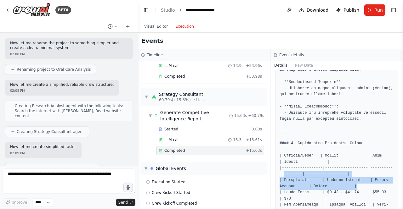
drag, startPoint x: 396, startPoint y: 148, endPoint x: 398, endPoint y: 167, distance: 19.0
click at [398, 167] on div "Completed 8/23/2025, 2:09:51 PM Output" at bounding box center [336, 139] width 132 height 139
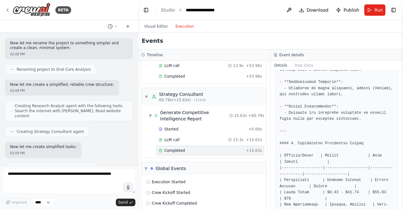
click at [391, 118] on div at bounding box center [336, 125] width 122 height 1131
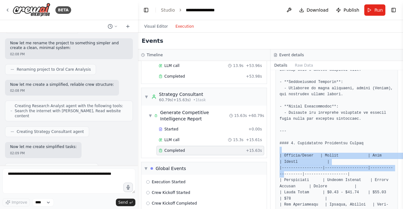
drag, startPoint x: 396, startPoint y: 131, endPoint x: 396, endPoint y: 151, distance: 19.2
click at [396, 151] on div "Completed 8/23/2025, 2:09:51 PM Output" at bounding box center [336, 139] width 132 height 139
click at [400, 195] on button "Toggle Sidebar" at bounding box center [402, 104] width 5 height 209
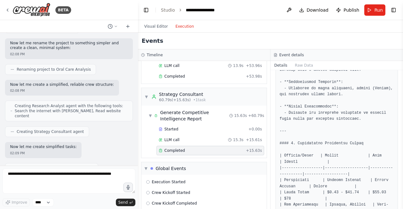
click at [389, 165] on div at bounding box center [336, 125] width 122 height 1131
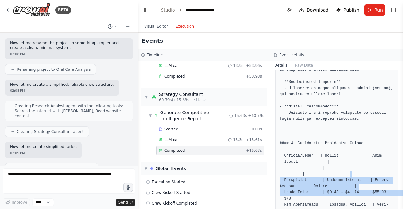
drag, startPoint x: 394, startPoint y: 152, endPoint x: 395, endPoint y: 173, distance: 20.5
click at [395, 173] on div "Completed 8/23/2025, 2:09:51 PM Output" at bounding box center [336, 139] width 132 height 139
click at [400, 206] on button "Toggle Sidebar" at bounding box center [402, 104] width 5 height 209
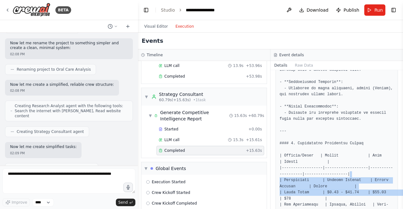
drag, startPoint x: 400, startPoint y: 206, endPoint x: 390, endPoint y: 183, distance: 24.9
click at [390, 183] on div "BETA ok how does crew work and what all AI agents can i build with it if im an …" at bounding box center [201, 104] width 403 height 209
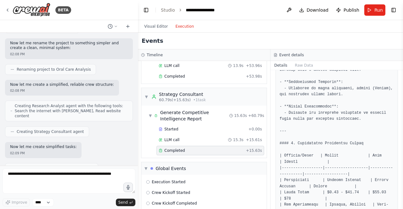
click at [390, 183] on div at bounding box center [336, 125] width 122 height 1131
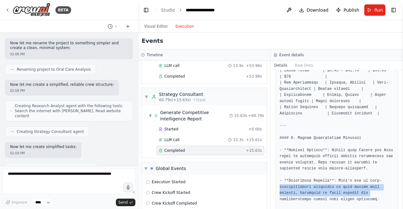
drag, startPoint x: 397, startPoint y: 162, endPoint x: 397, endPoint y: 171, distance: 8.8
click at [397, 171] on div "Completed 8/23/2025, 2:09:51 PM Output" at bounding box center [336, 139] width 132 height 139
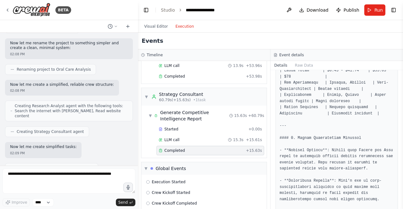
click at [388, 112] on pre at bounding box center [336, 3] width 114 height 1122
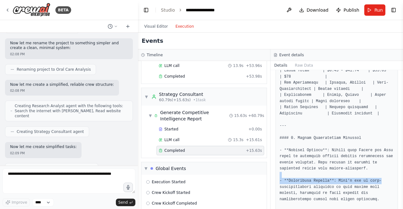
drag, startPoint x: 394, startPoint y: 158, endPoint x: 399, endPoint y: 159, distance: 5.5
click at [399, 159] on div "Completed 8/23/2025, 2:09:51 PM Output" at bounding box center [336, 139] width 132 height 139
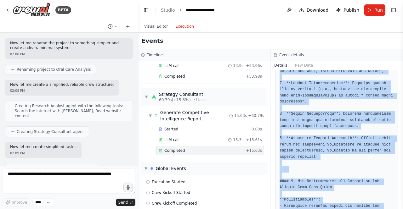
scroll to position [1013, 0]
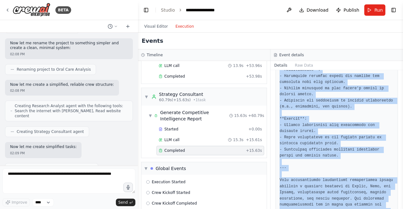
drag, startPoint x: 281, startPoint y: 112, endPoint x: 376, endPoint y: 224, distance: 147.5
click at [376, 209] on html "BETA ok how does crew work and what all AI agents can i build with it if im an …" at bounding box center [201, 104] width 403 height 209
copy pre "## Comprehensive Competitive Intelligence Report on Premium Oral Care Brands: D…"
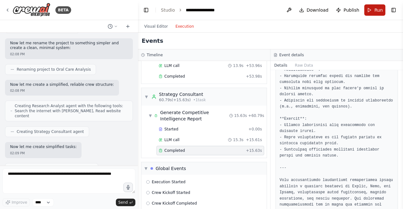
click at [372, 8] on button "Run" at bounding box center [374, 9] width 21 height 11
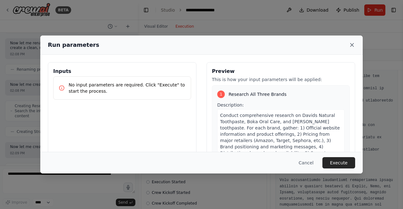
click at [353, 44] on icon at bounding box center [351, 45] width 6 height 6
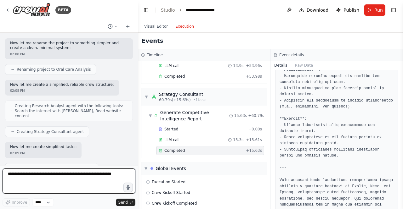
click at [57, 176] on textarea at bounding box center [69, 181] width 133 height 25
